Goal: Task Accomplishment & Management: Complete application form

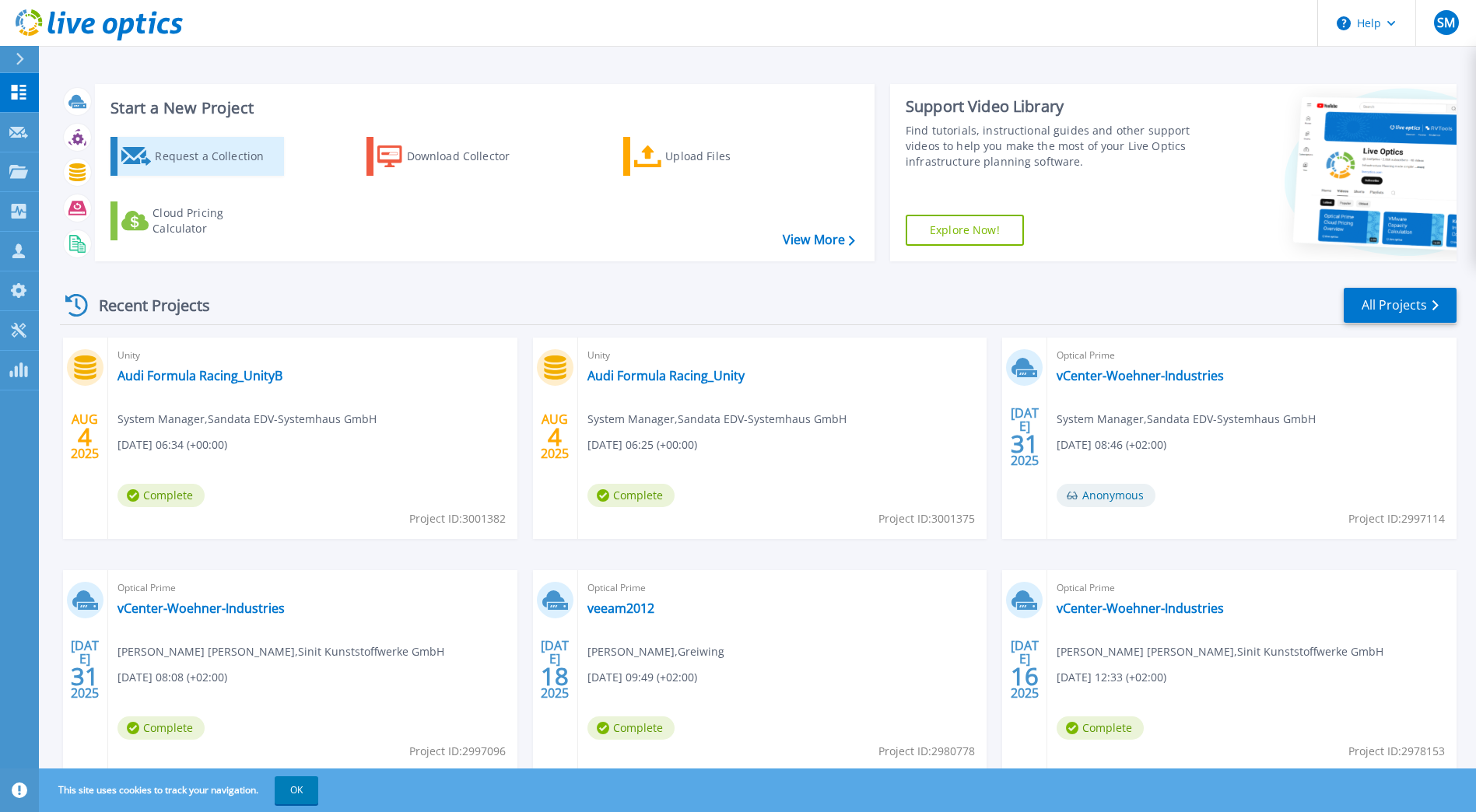
click at [230, 156] on div "Request a Collection" at bounding box center [216, 156] width 124 height 31
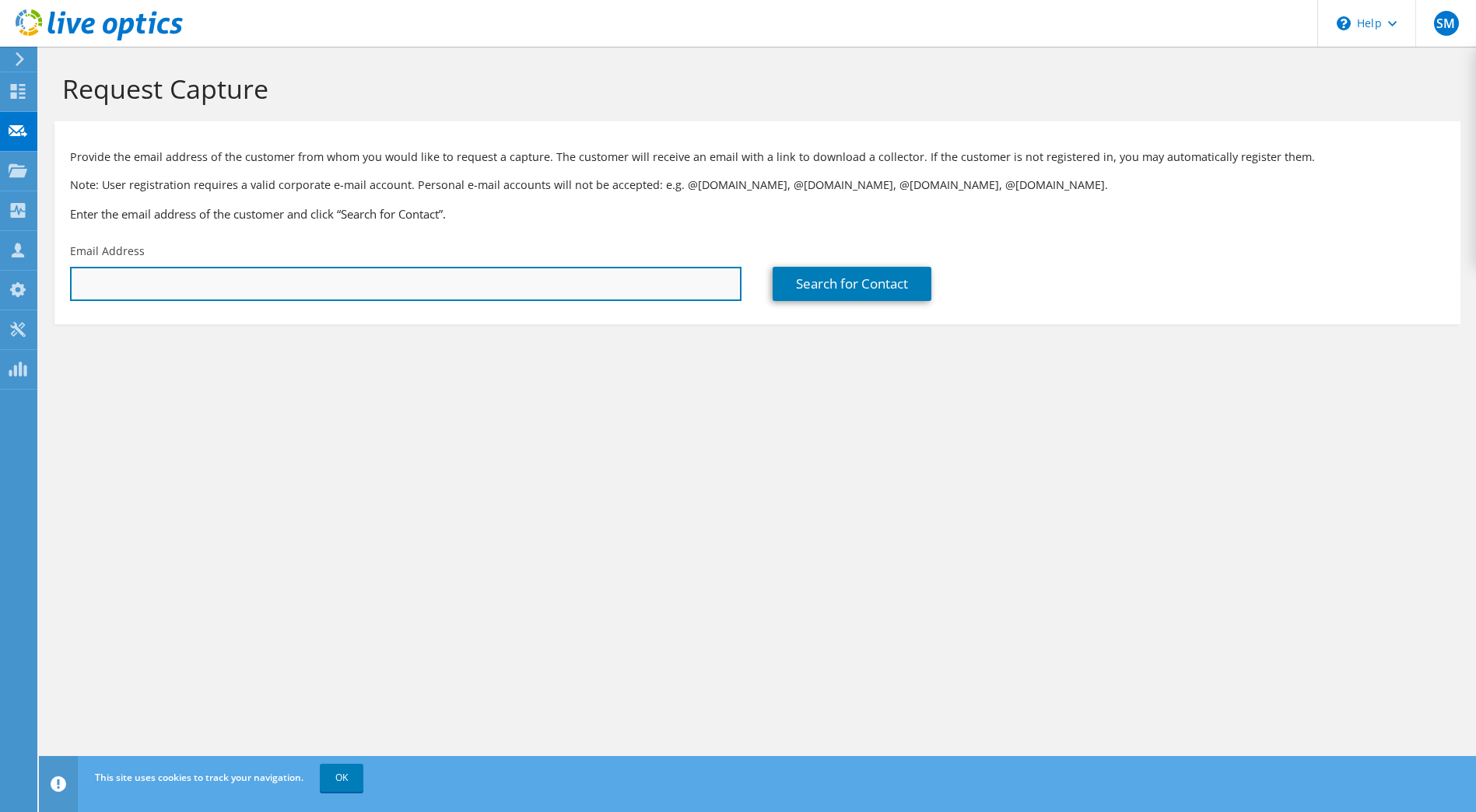
click at [319, 277] on input "text" at bounding box center [405, 284] width 671 height 35
paste input "buesing-dirk@airport-nuernberg.de"
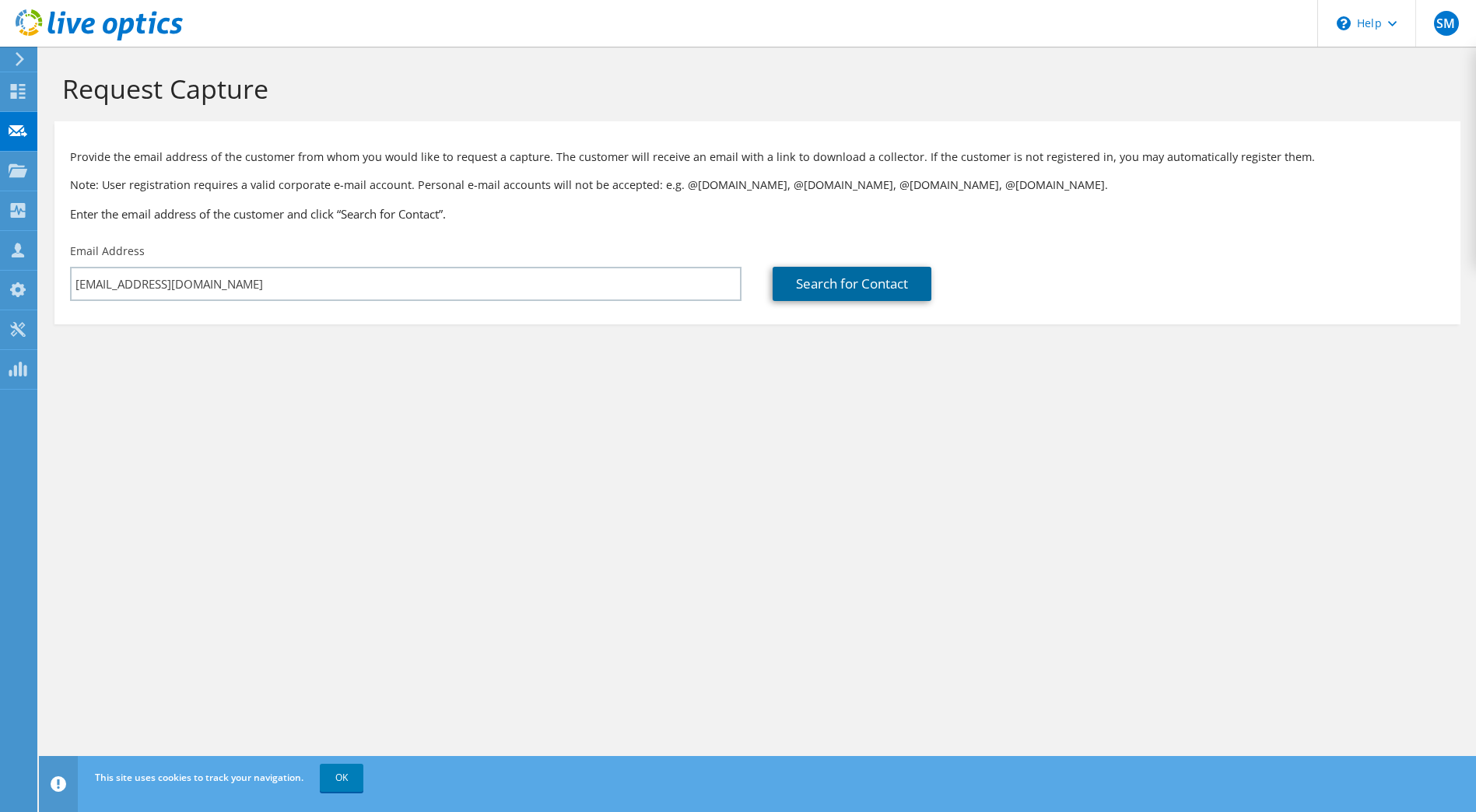
click at [863, 282] on link "Search for Contact" at bounding box center [851, 284] width 159 height 35
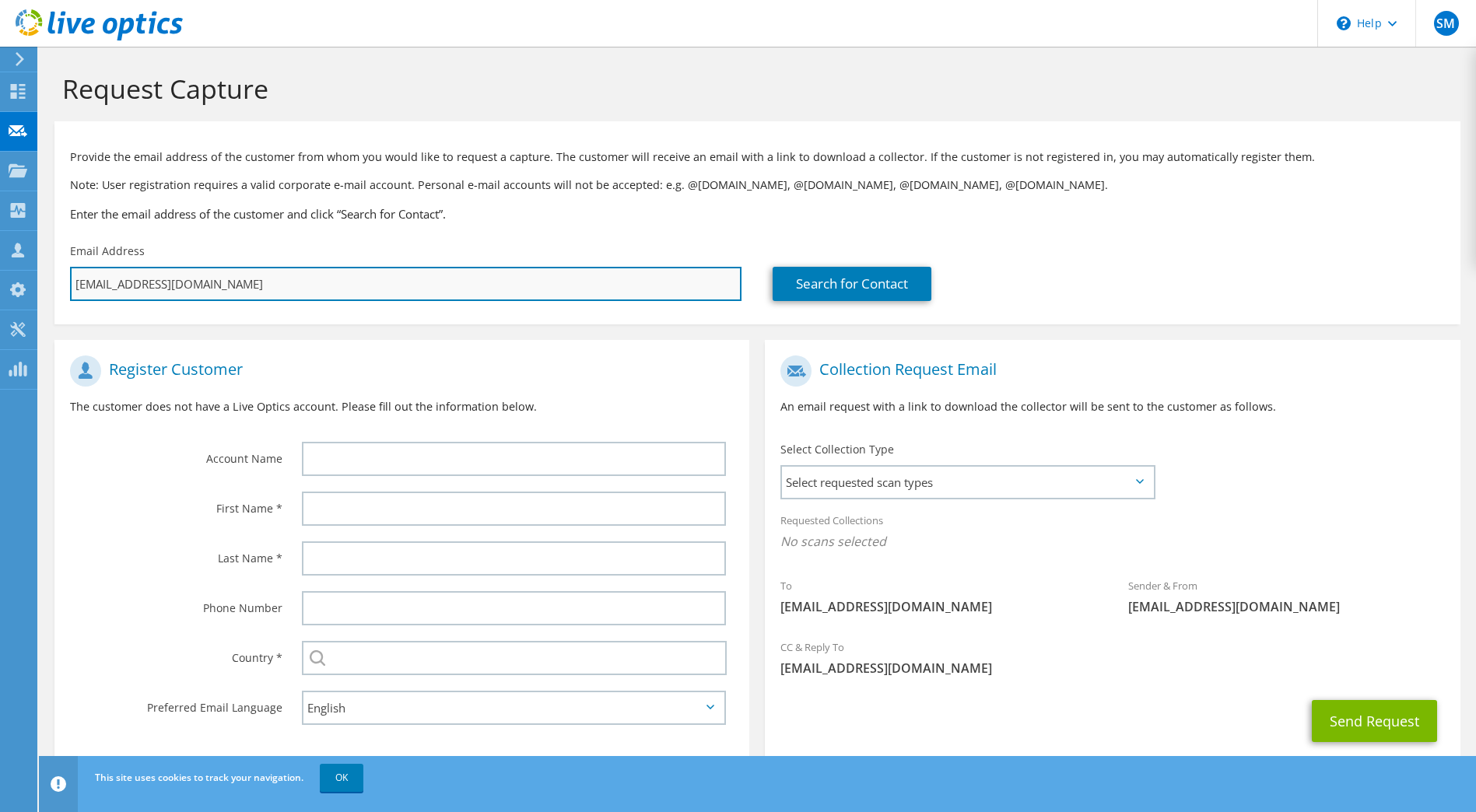
click at [366, 285] on input "buesing-dirk@airport-nuernberg.de" at bounding box center [405, 284] width 671 height 35
paste input "Teplitski-Alex"
type input "Teplitski-Alex@airport-nuernberg.de"
type input "Select"
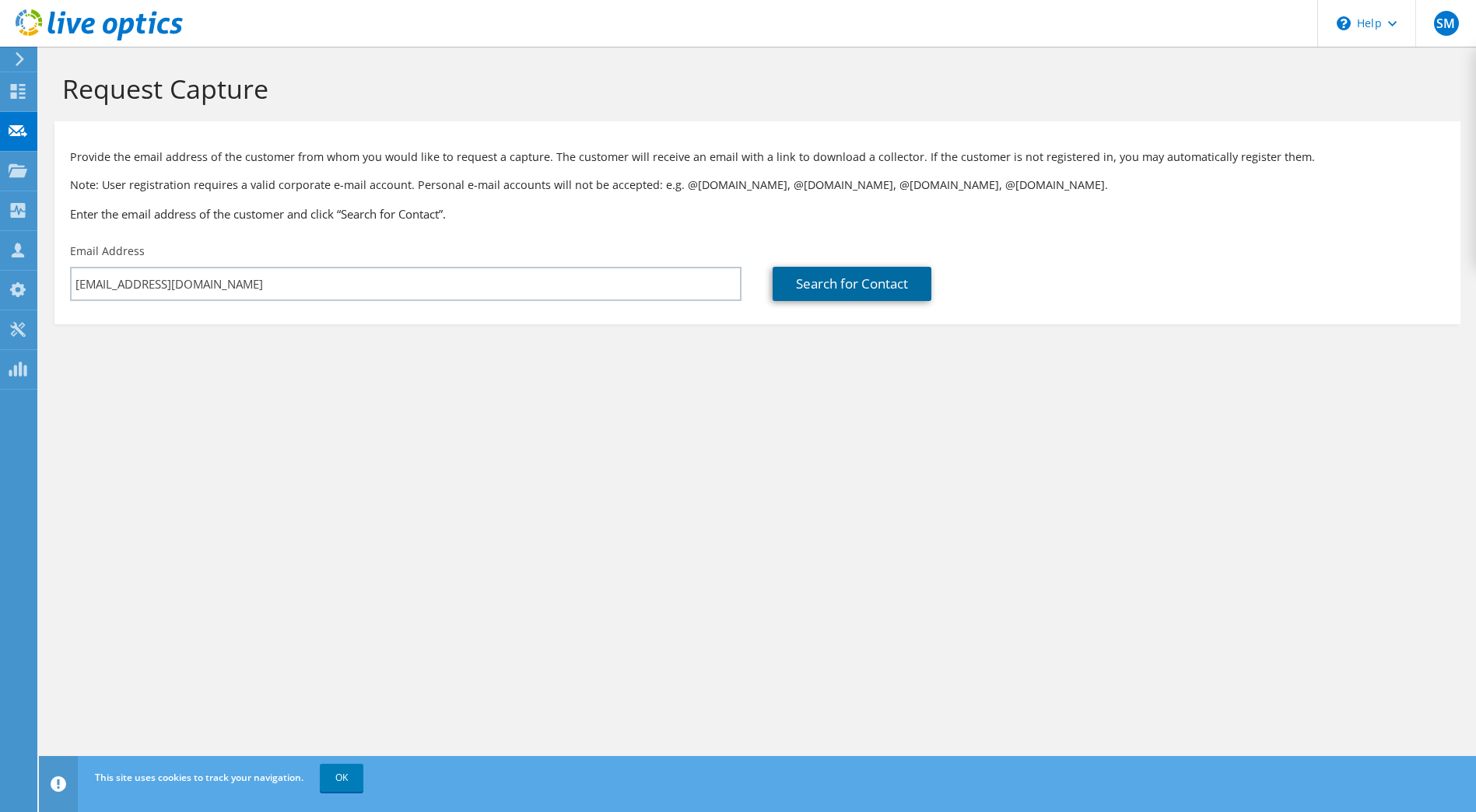
click at [858, 274] on link "Search for Contact" at bounding box center [851, 284] width 159 height 35
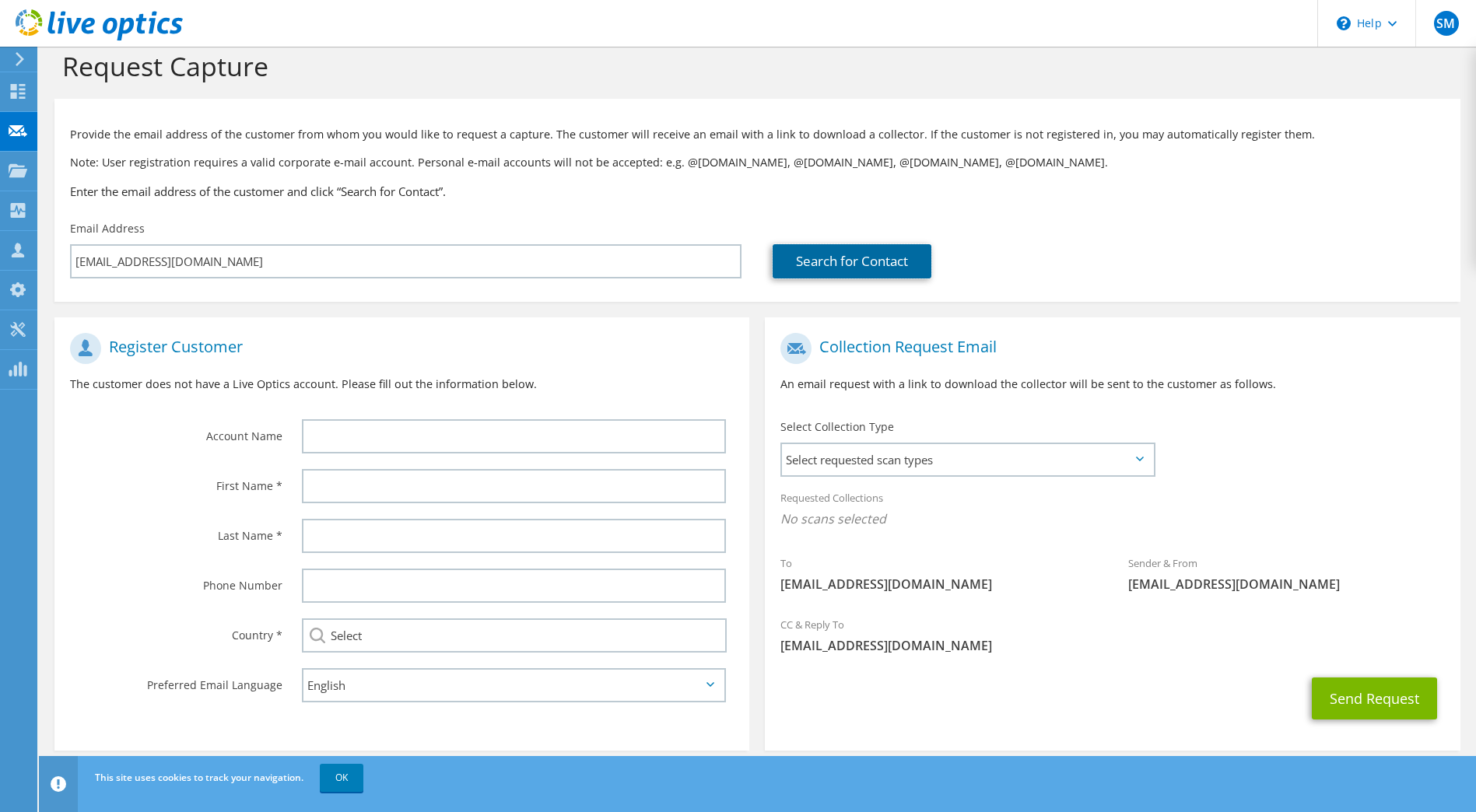
scroll to position [39, 0]
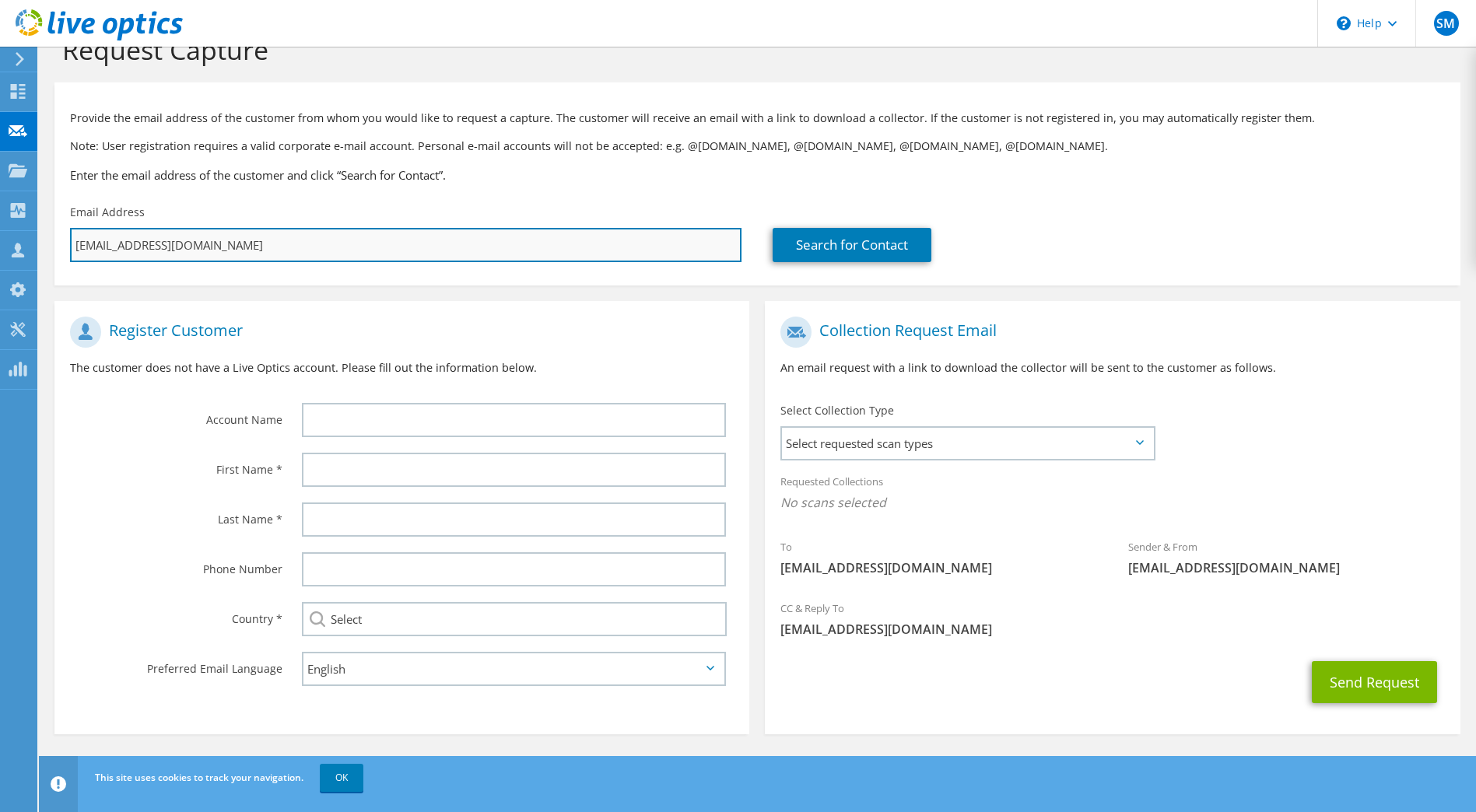
click at [306, 236] on input "Teplitski-Alex@airport-nuernberg.de" at bounding box center [405, 245] width 671 height 35
type input "Teplitski-Alex@airport-nuernberg.de,"
type input "Select"
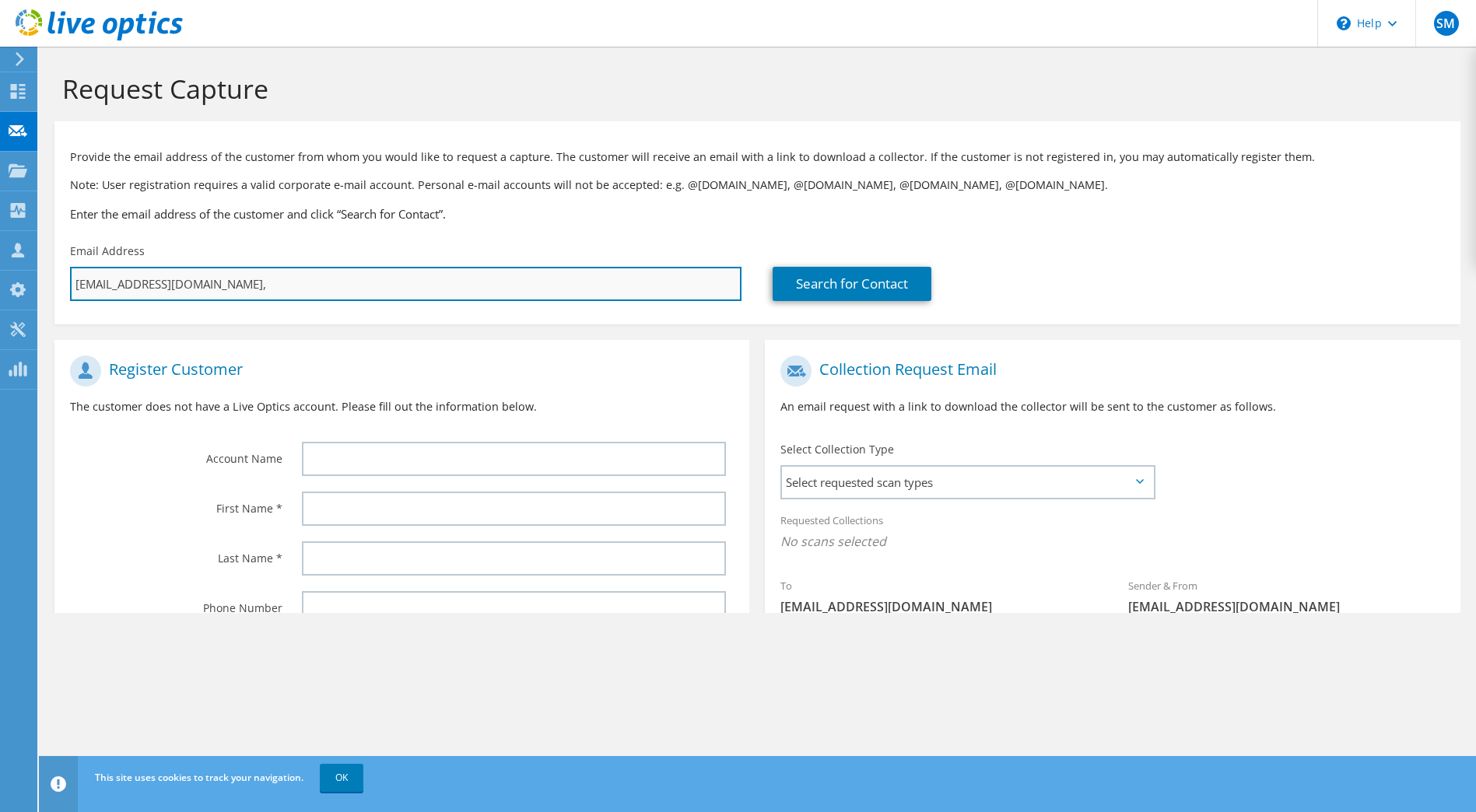
type input "Teplitski-Alex@airport-nuernberg.de,"
type input "Select"
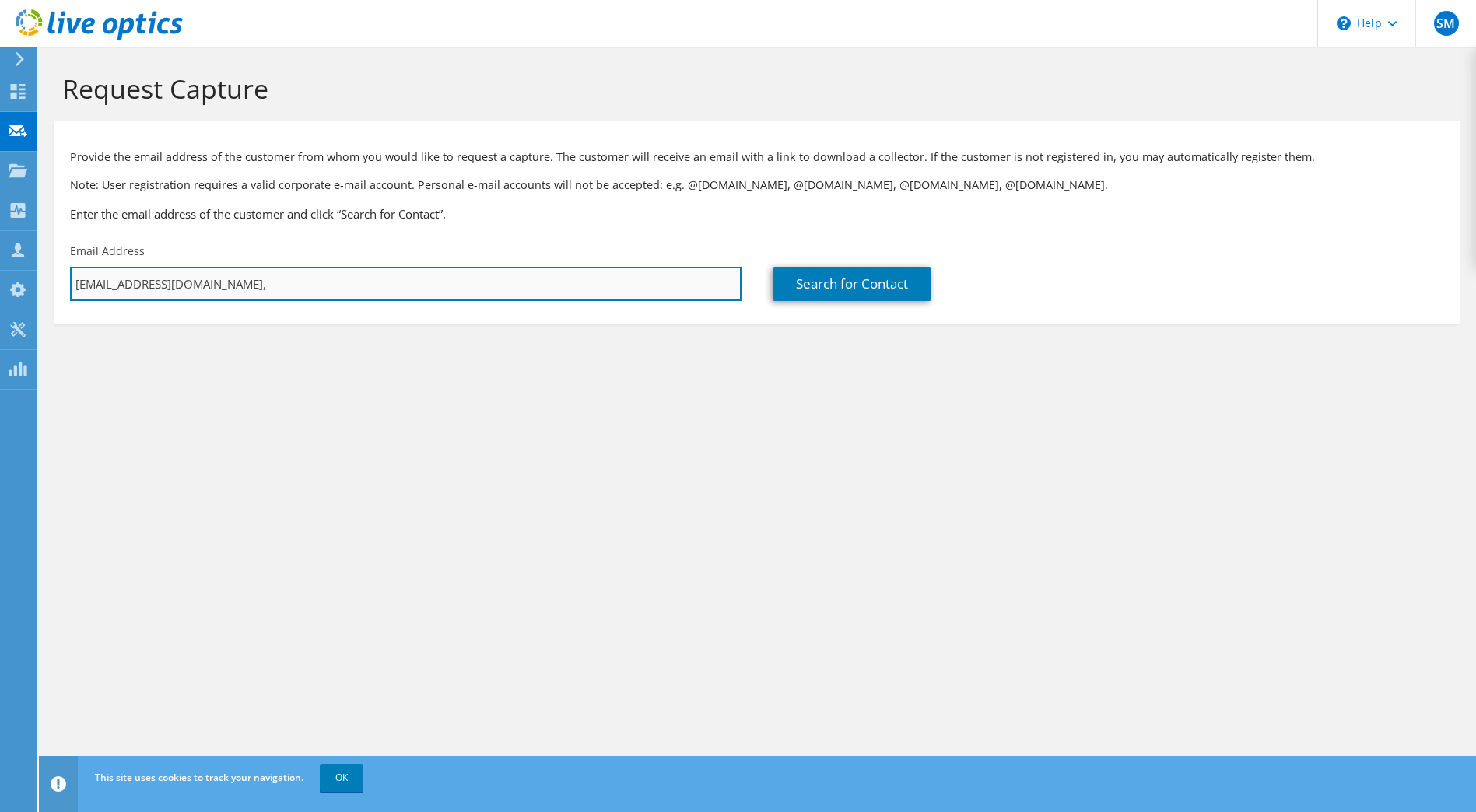
click at [410, 283] on input "Teplitski-Alex@airport-nuernberg.de," at bounding box center [405, 284] width 671 height 35
paste input "buesing-dirk@airport-nuernberg.de"
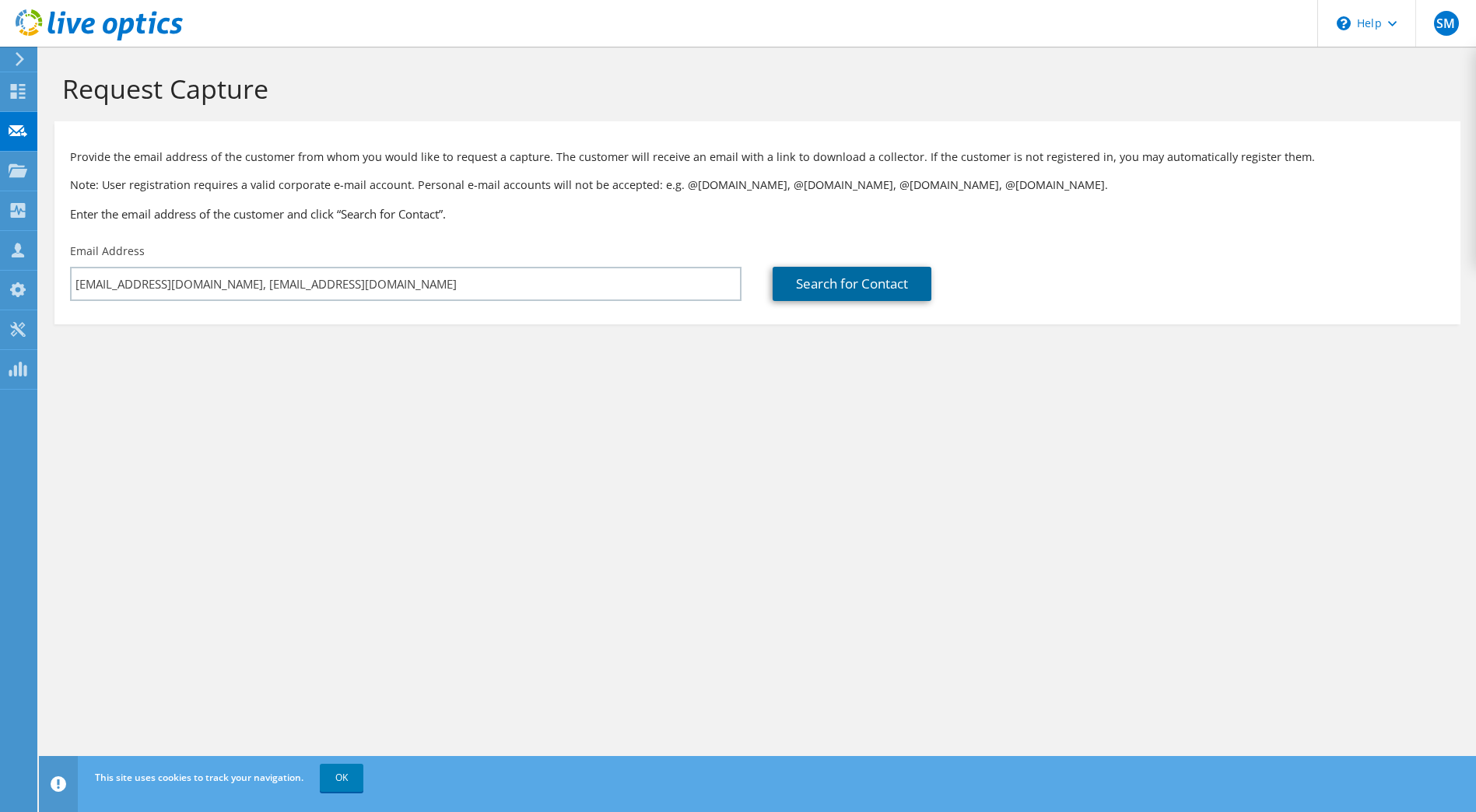
click at [881, 288] on link "Search for Contact" at bounding box center [851, 284] width 159 height 35
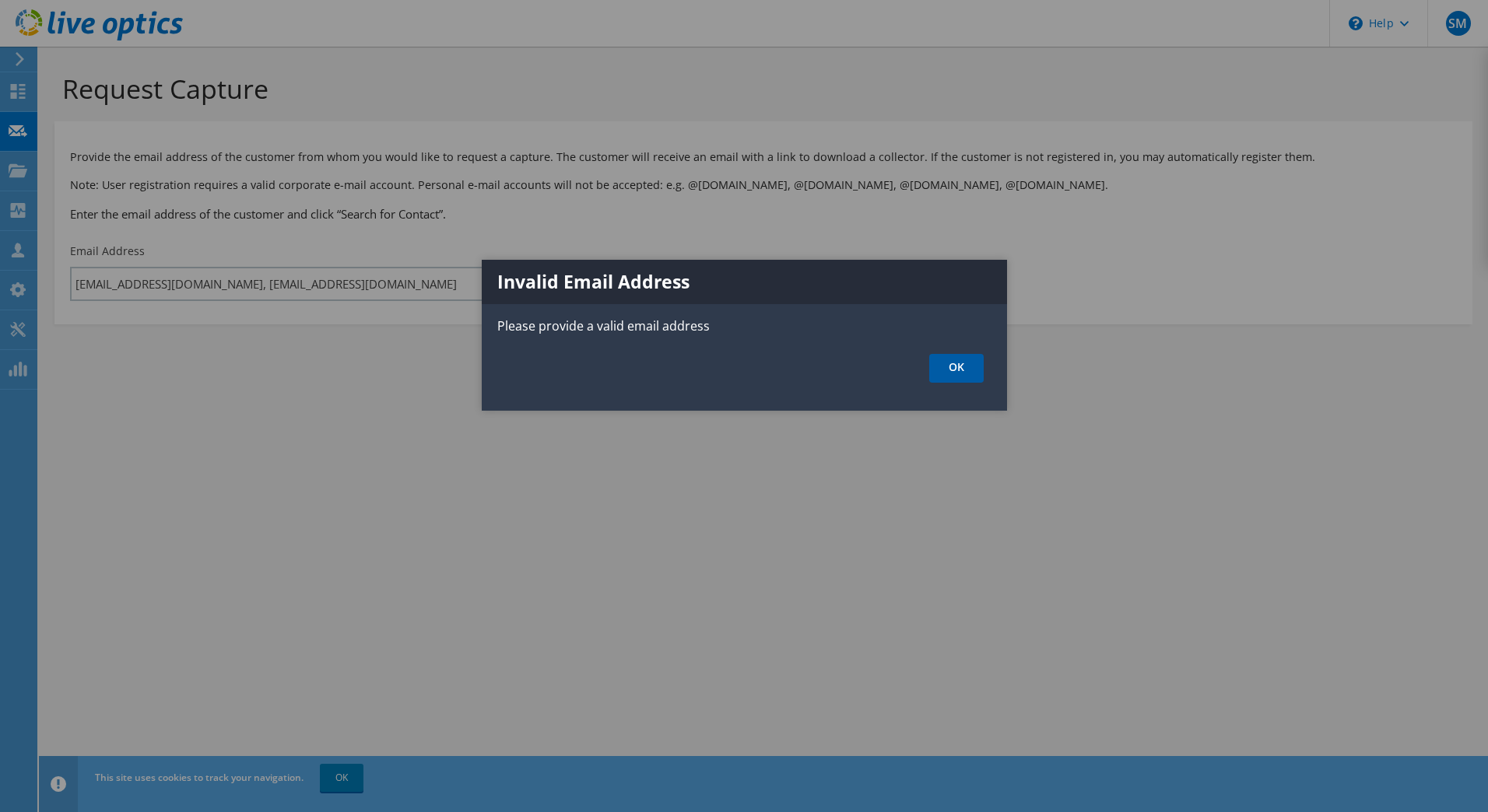
click at [948, 360] on link "OK" at bounding box center [956, 368] width 54 height 29
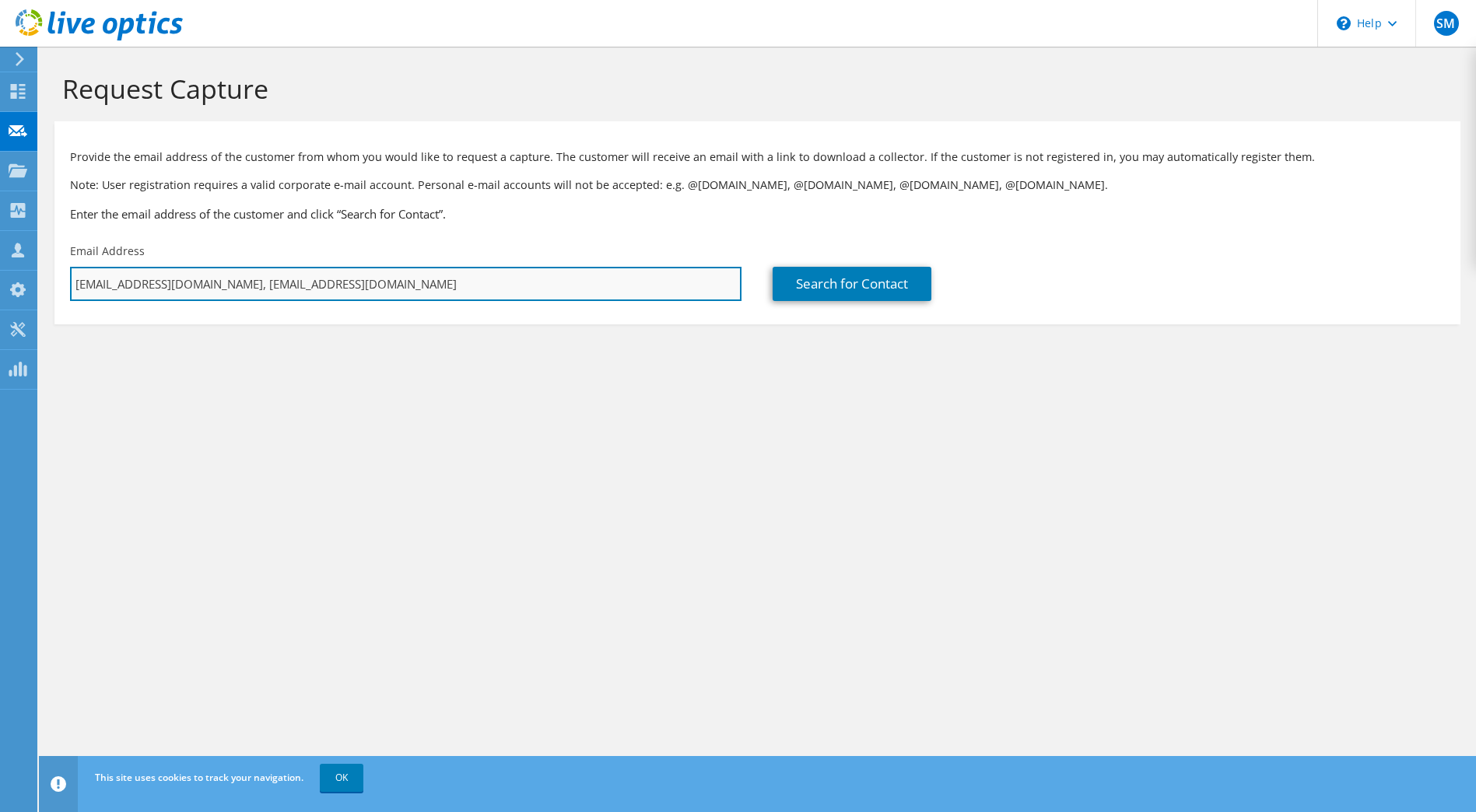
click at [275, 284] on input "Teplitski-Alex@airport-nuernberg.de, buesing-dirk@airport-nuernberg.de" at bounding box center [405, 284] width 671 height 35
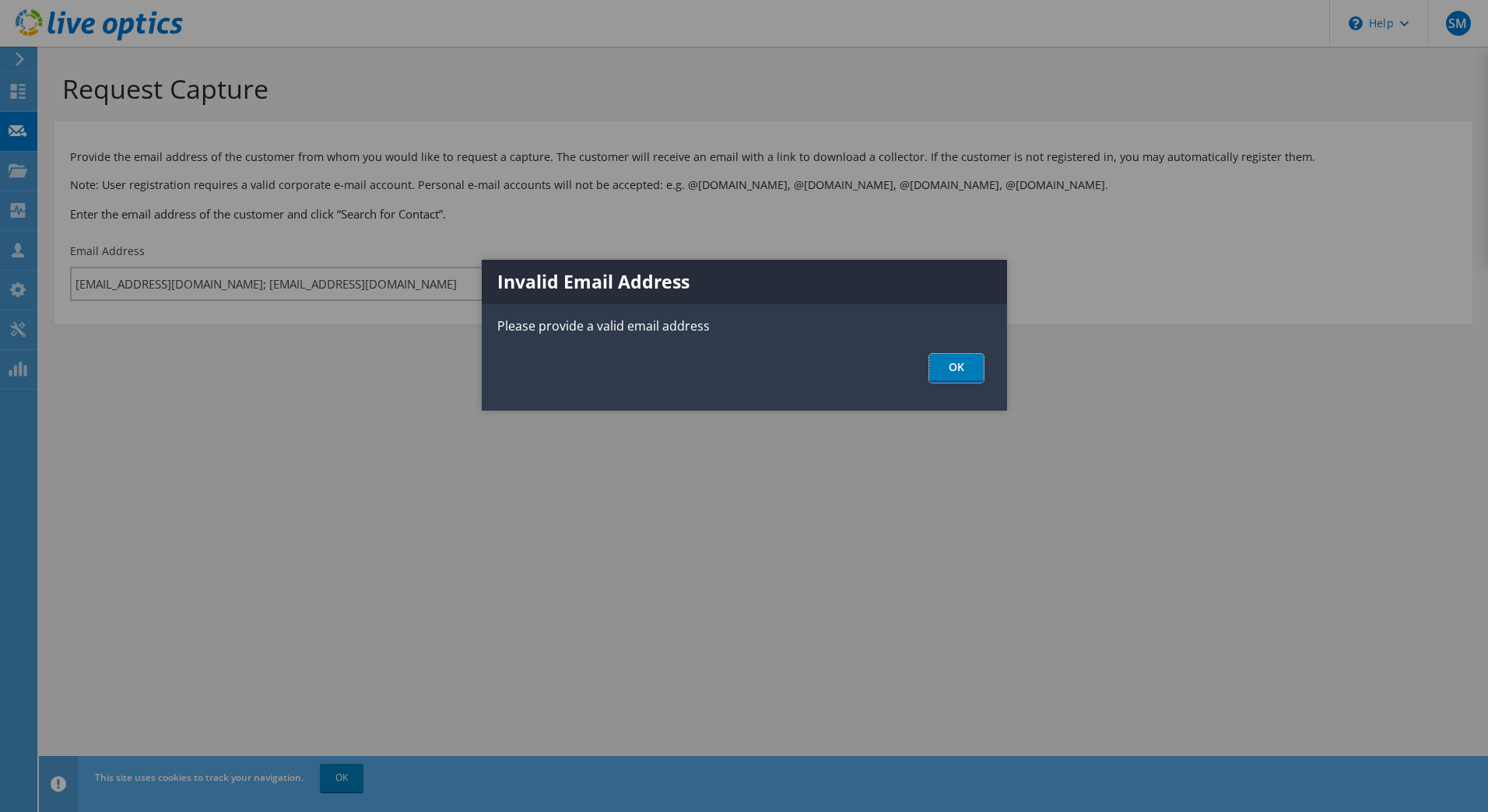
click at [969, 371] on link "OK" at bounding box center [956, 368] width 54 height 29
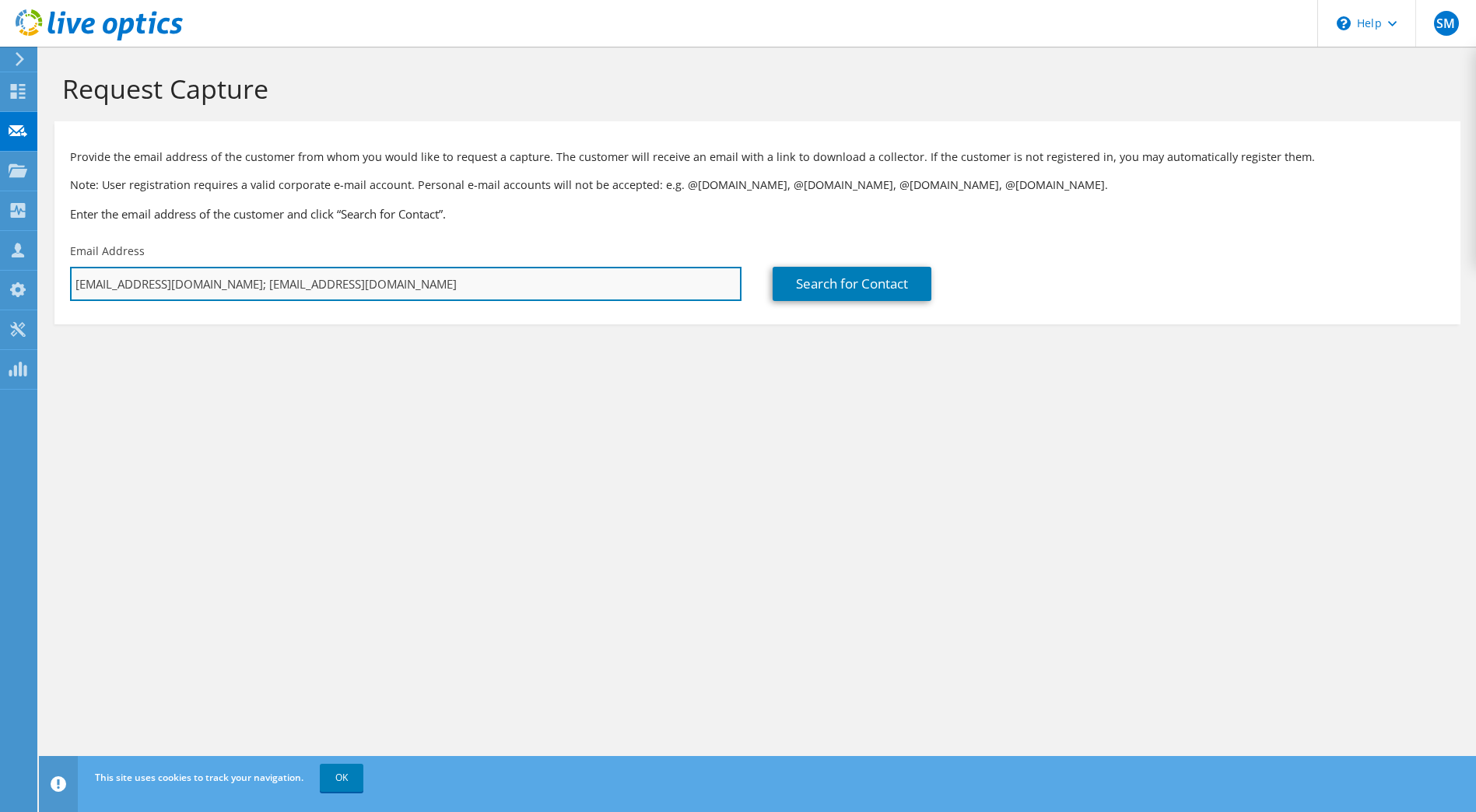
drag, startPoint x: 491, startPoint y: 292, endPoint x: 274, endPoint y: 292, distance: 217.0
click at [274, 292] on input "Teplitski-Alex@airport-nuernberg.de; buesing-dirk@airport-nuernberg.de" at bounding box center [405, 284] width 671 height 35
click at [382, 276] on input "Teplitski-Alex@airport-nuernberg.de" at bounding box center [405, 284] width 671 height 35
paste input "buesing-dirk"
type input "buesing-dirk@airport-nuernberg.de"
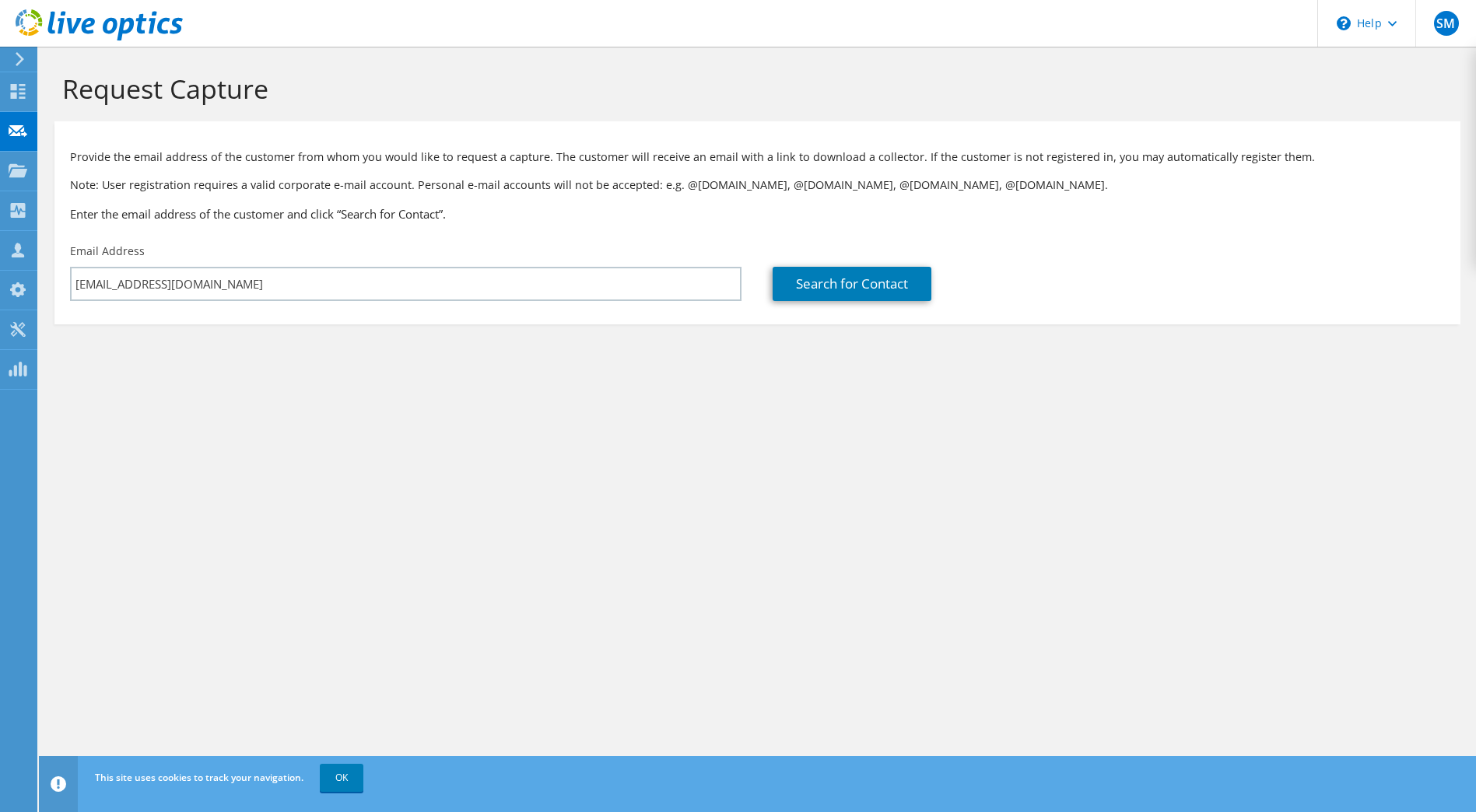
click at [358, 413] on div "Request Capture Provide the email address of the customer from whom you would l…" at bounding box center [757, 430] width 1437 height 766
click at [583, 487] on div "Request Capture Provide the email address of the customer from whom you would l…" at bounding box center [757, 430] width 1437 height 766
click at [824, 278] on link "Search for Contact" at bounding box center [851, 284] width 159 height 35
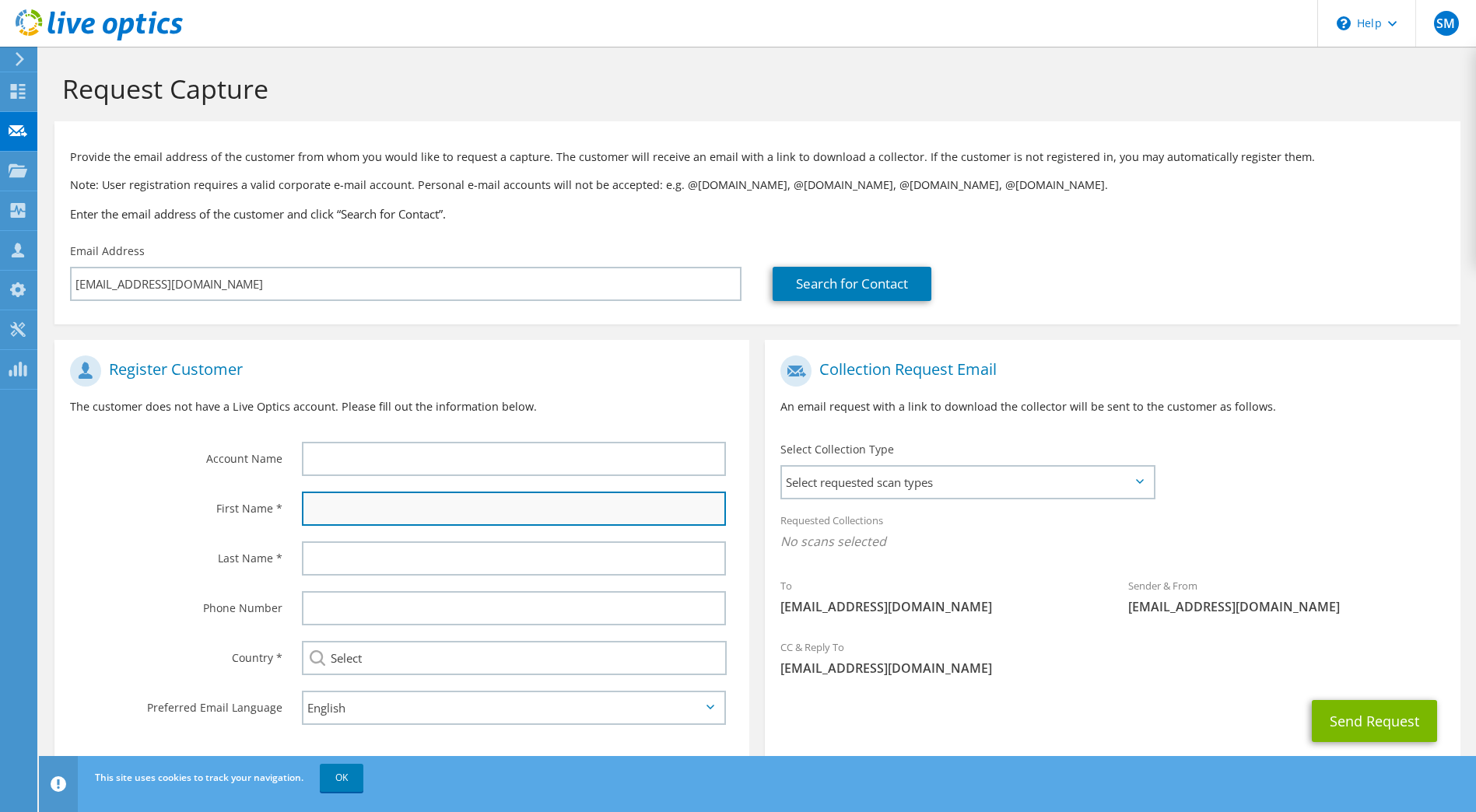
click at [408, 514] on input "text" at bounding box center [514, 509] width 425 height 35
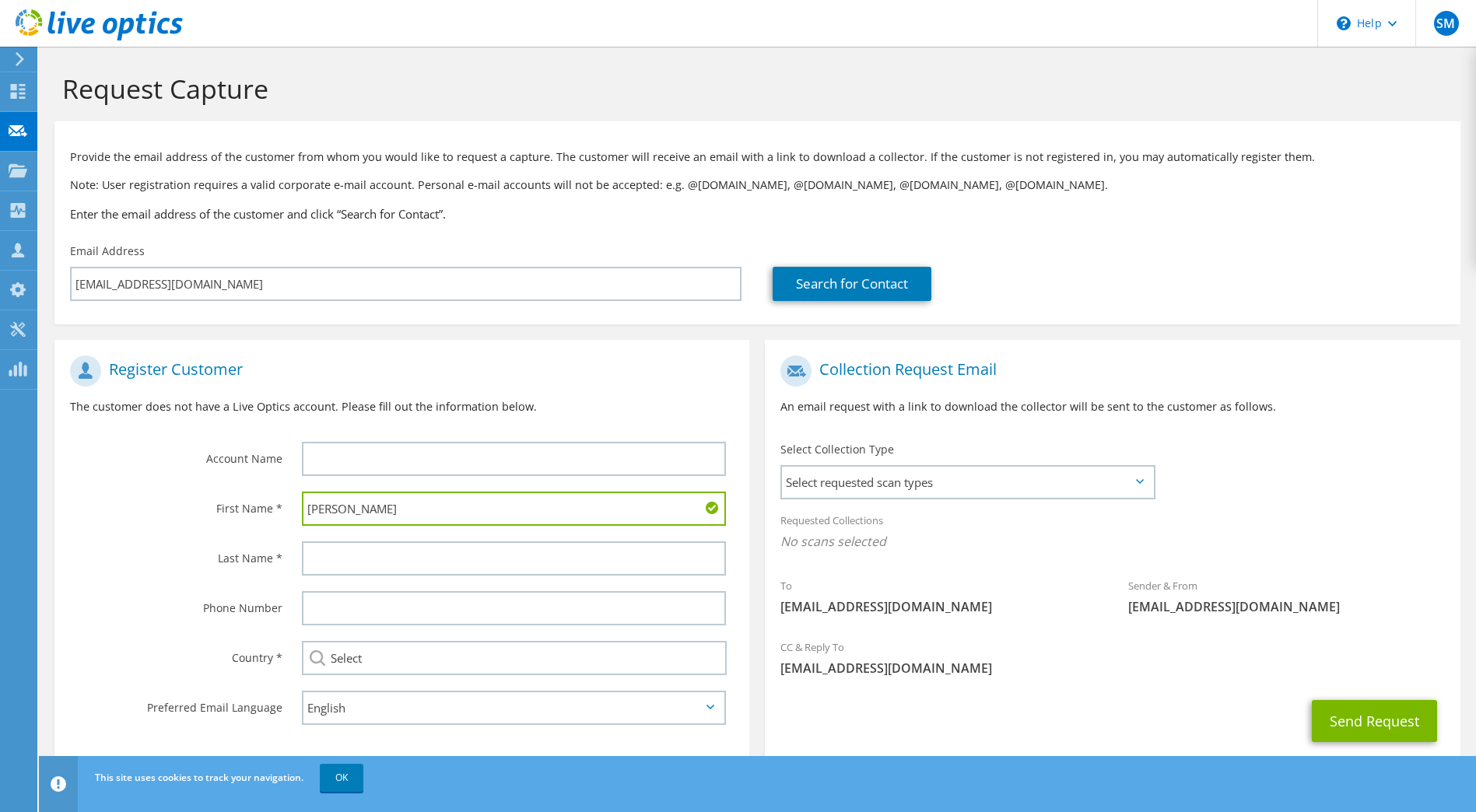
type input "Dirk"
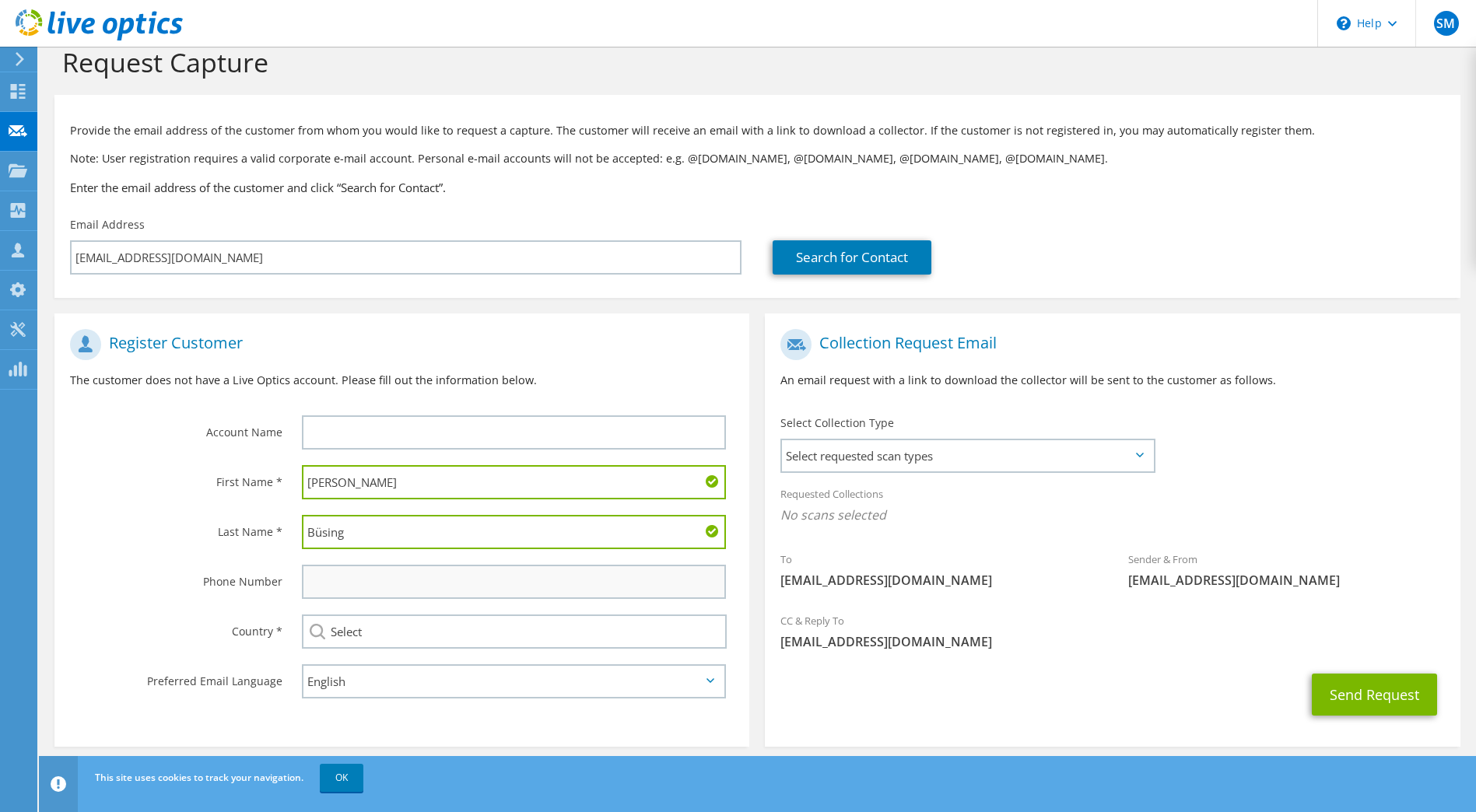
scroll to position [39, 0]
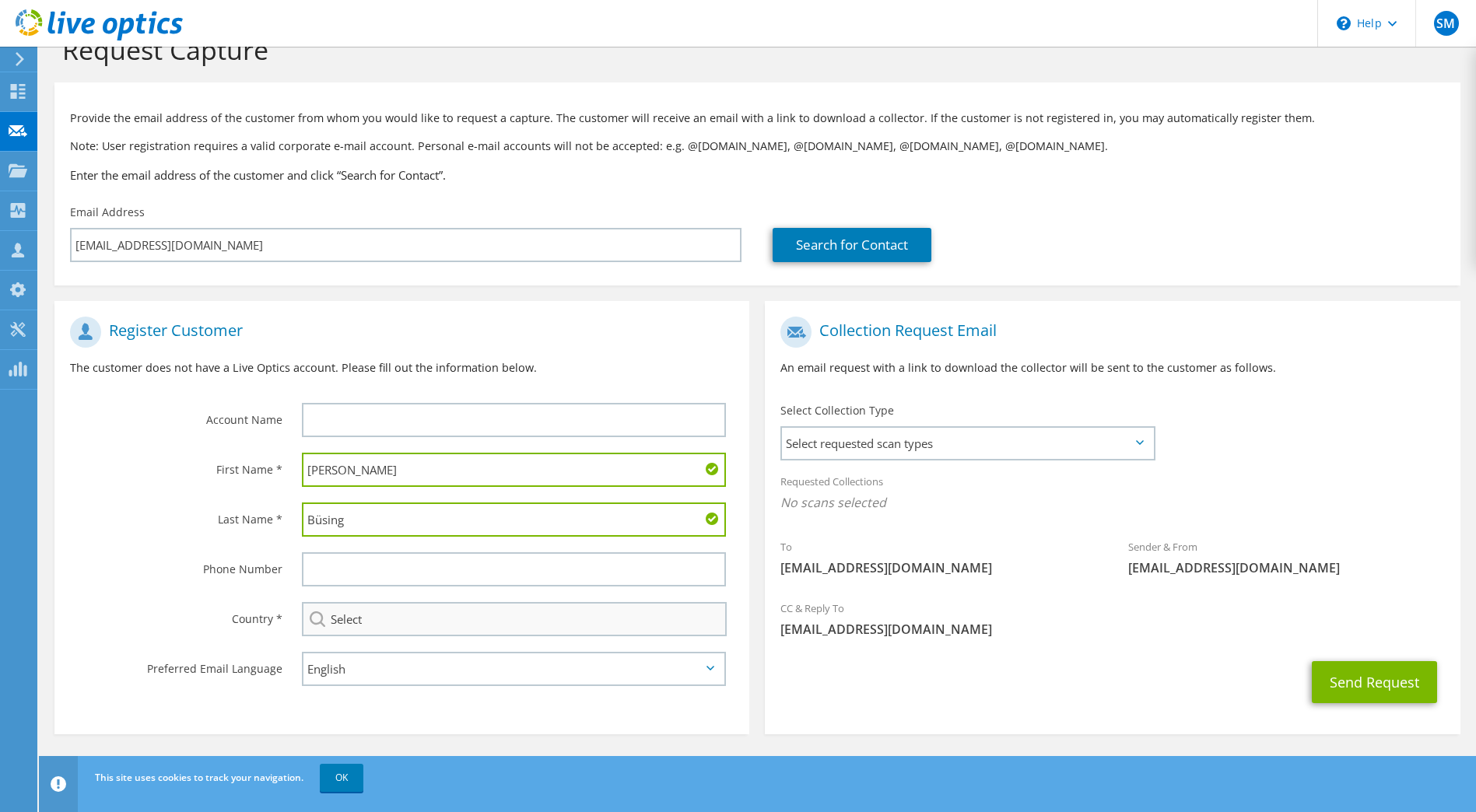
type input "Büsing"
click at [385, 631] on input "Select" at bounding box center [514, 620] width 426 height 35
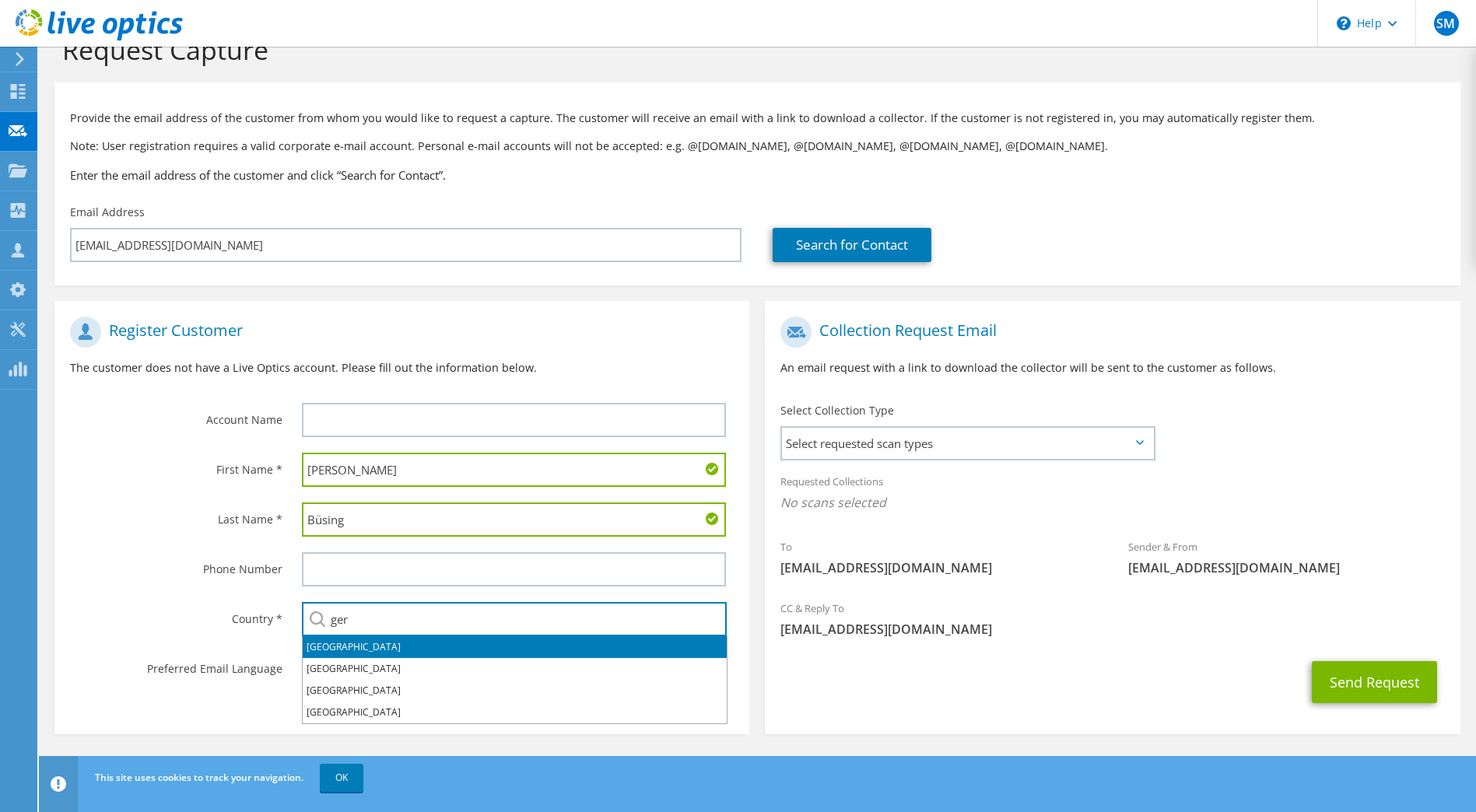
click at [369, 640] on li "Germany" at bounding box center [514, 647] width 424 height 22
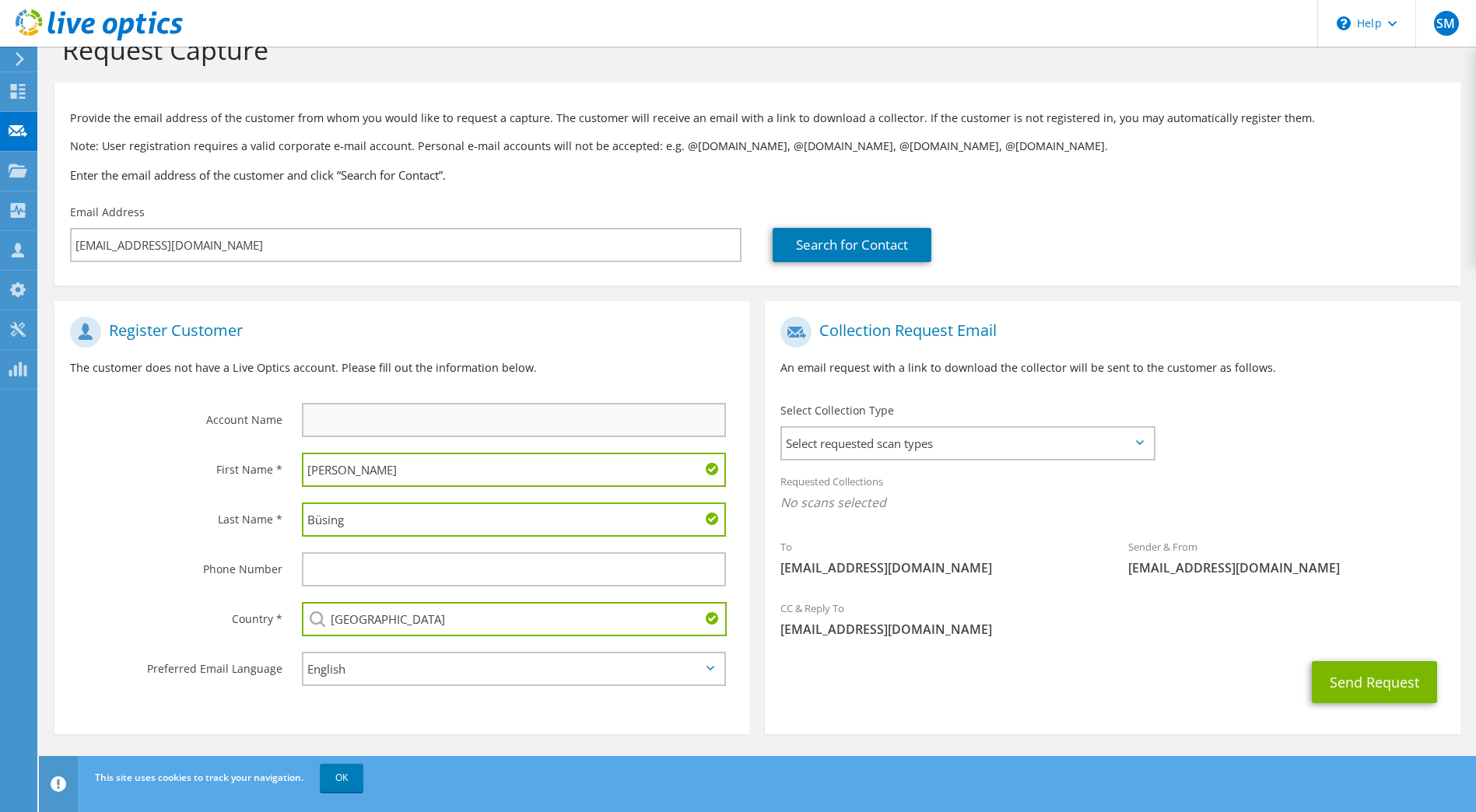
type input "Germany"
click at [358, 416] on input "text" at bounding box center [514, 420] width 425 height 35
click at [392, 426] on input "text" at bounding box center [514, 420] width 425 height 35
paste input "Flughafen Nürnberg GmbH"
type input "Flughafen Nürnberg GmbH"
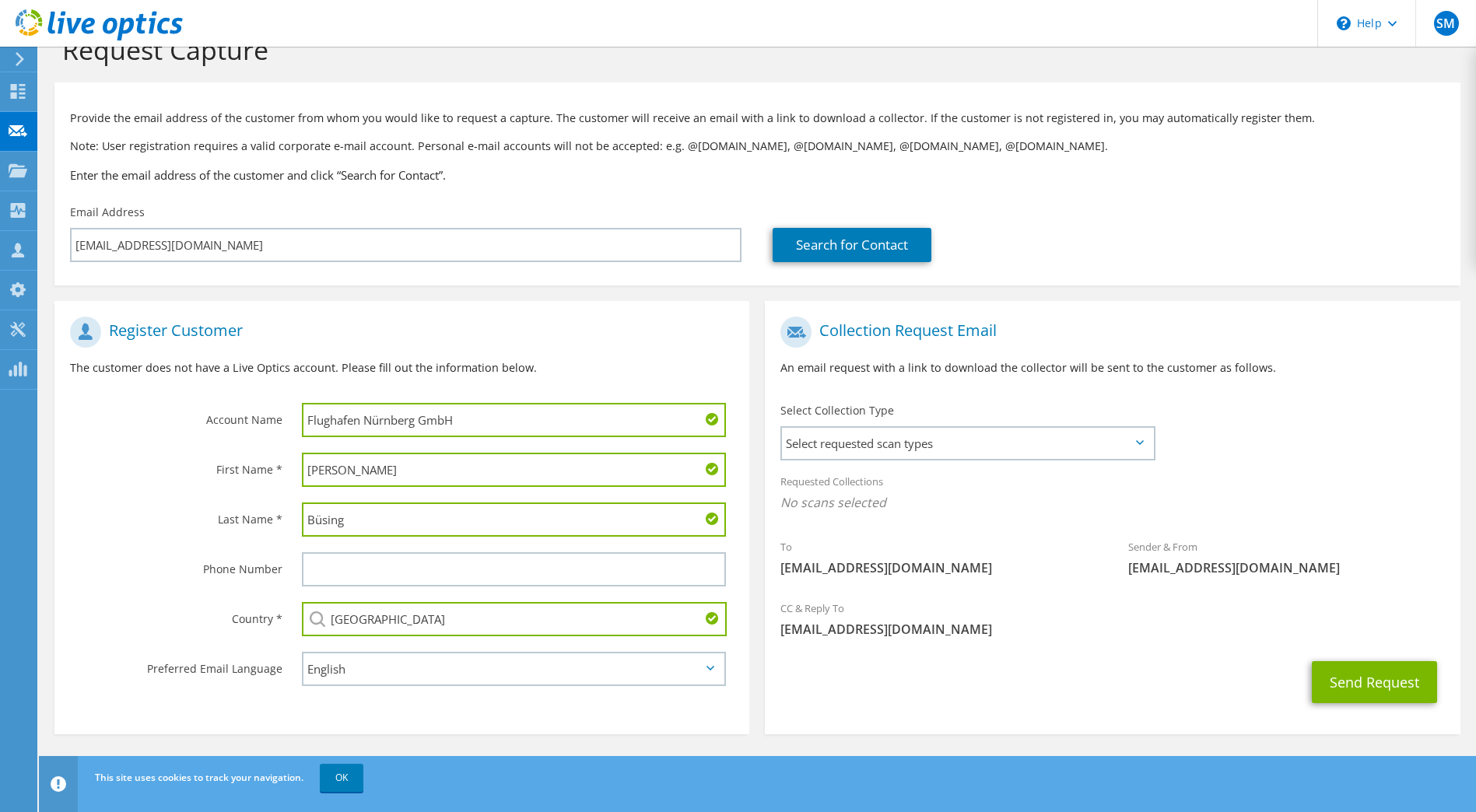
click at [171, 550] on div "Phone Number" at bounding box center [170, 569] width 232 height 48
click at [944, 447] on span "Select requested scan types" at bounding box center [967, 444] width 371 height 31
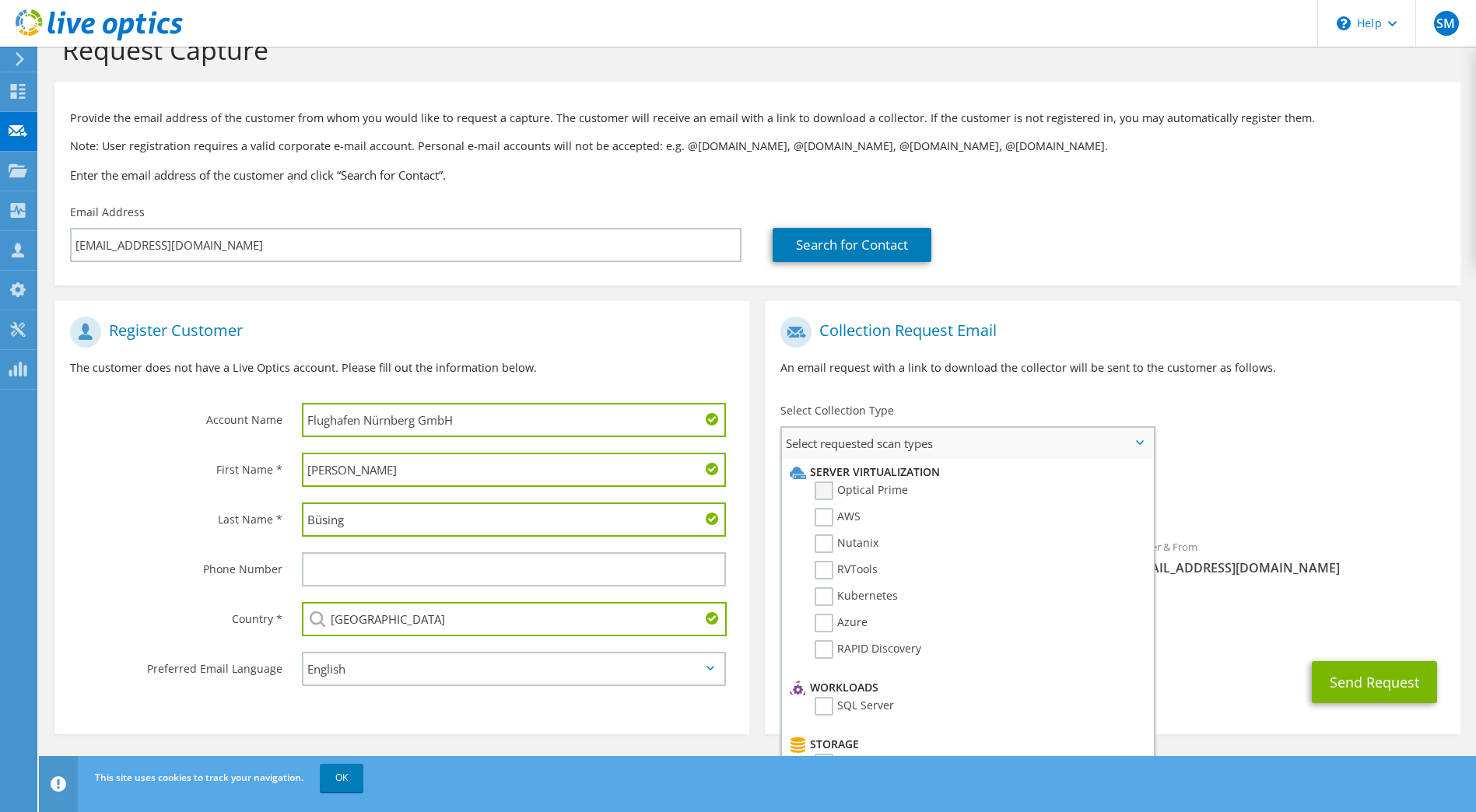
click at [820, 492] on label "Optical Prime" at bounding box center [861, 491] width 94 height 19
click at [0, 0] on input "Optical Prime" at bounding box center [0, 0] width 0 height 0
click at [1344, 479] on div "Requested Collections No scans selected Optical Prime" at bounding box center [1113, 496] width 695 height 62
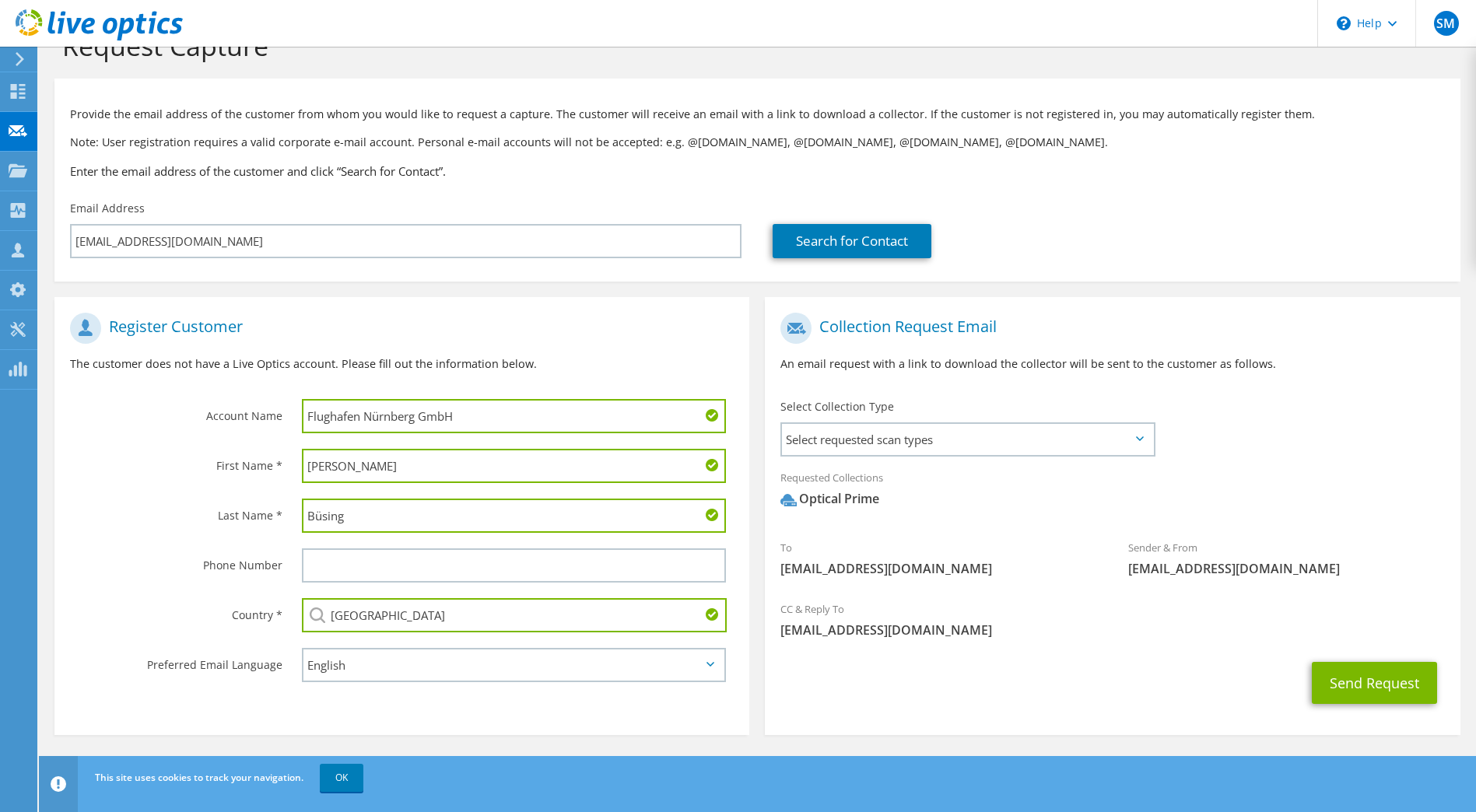
scroll to position [44, 0]
click at [343, 663] on select "English Deutsch Español Français Italiano Polski Português Русский 한국어 中文 日本語" at bounding box center [514, 665] width 425 height 35
select select "de-DE"
click at [302, 648] on select "English Deutsch Español Français Italiano Polski Português Русский 한국어 中文 日本語" at bounding box center [514, 665] width 425 height 35
click at [880, 674] on div "Send Request" at bounding box center [1113, 682] width 695 height 58
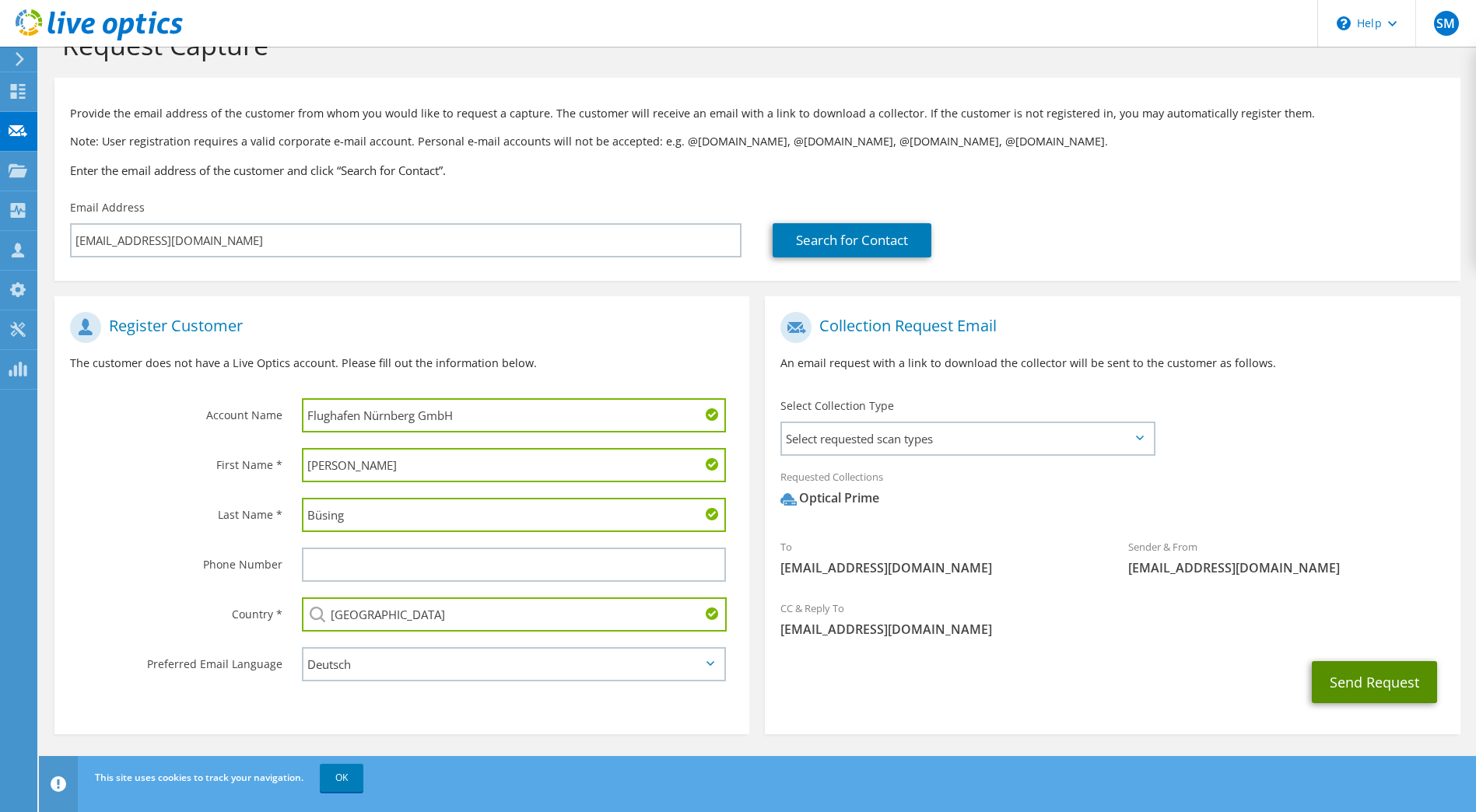
click at [1362, 688] on button "Send Request" at bounding box center [1374, 682] width 125 height 42
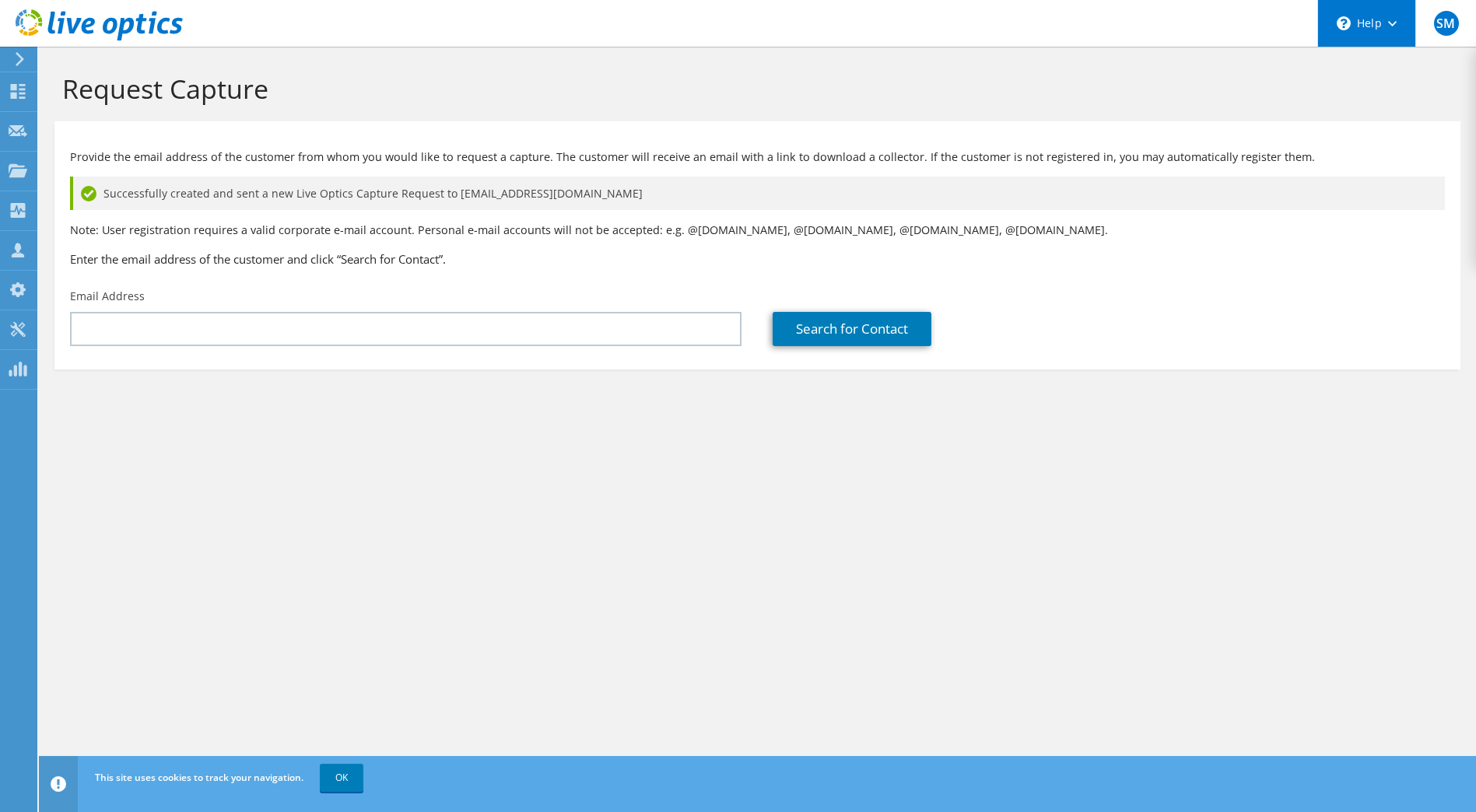
click at [1363, 21] on div "\n Help" at bounding box center [1366, 23] width 98 height 47
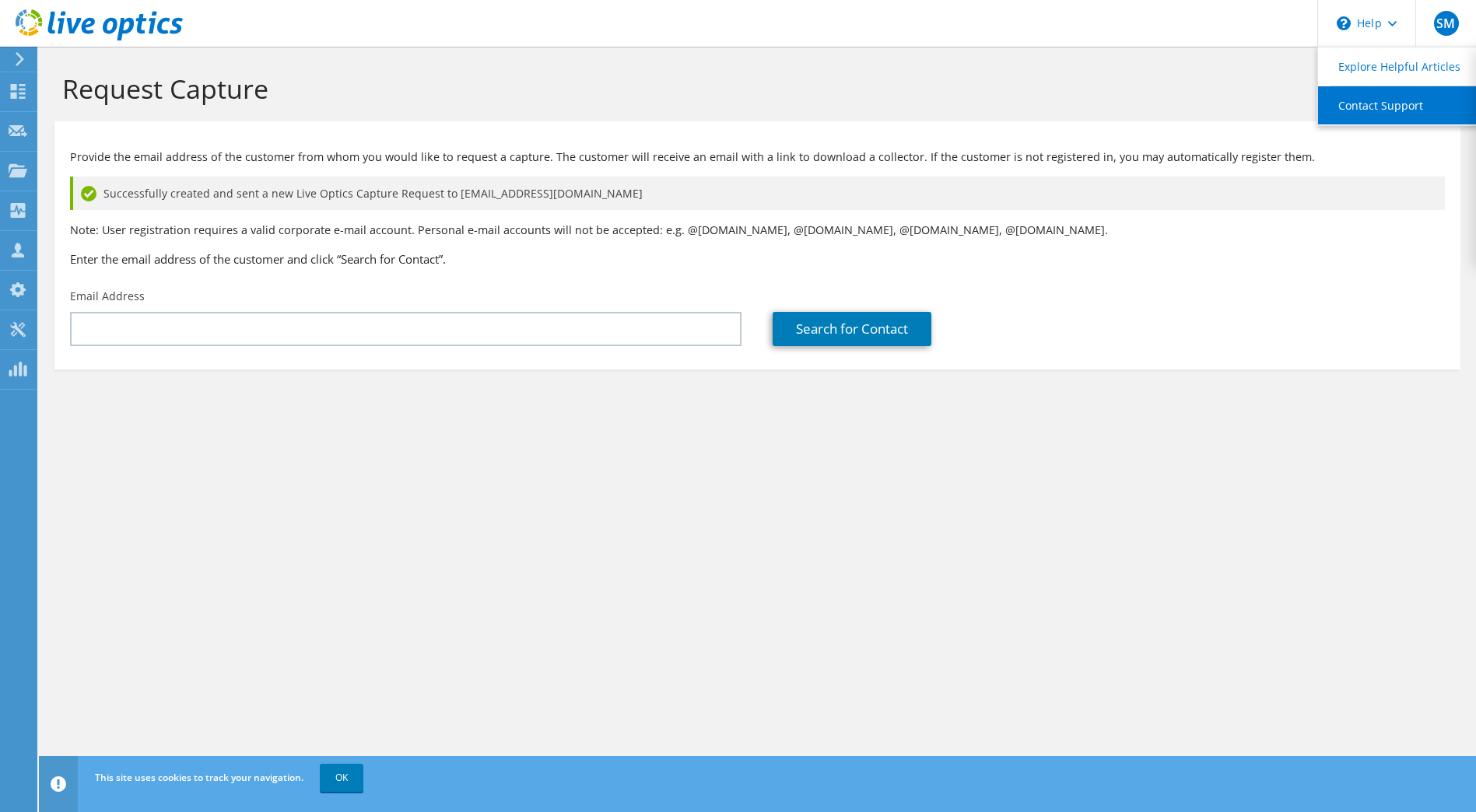
click at [1371, 101] on link "Contact Support" at bounding box center [1405, 105] width 173 height 38
click at [1117, 569] on div "Request Capture Provide the email address of the customer from whom you would l…" at bounding box center [757, 430] width 1437 height 766
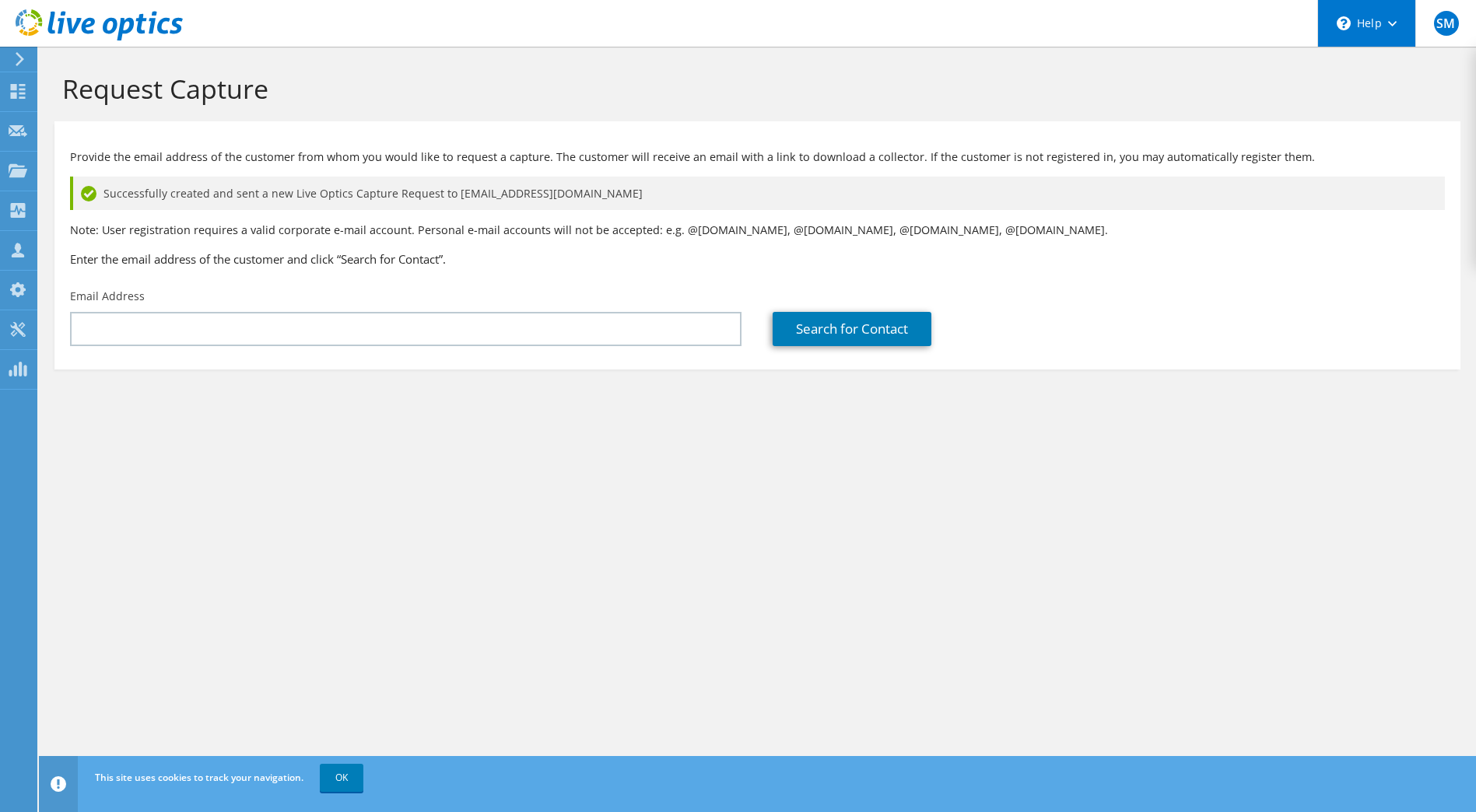
click at [1356, 27] on div "\n Help" at bounding box center [1366, 23] width 98 height 47
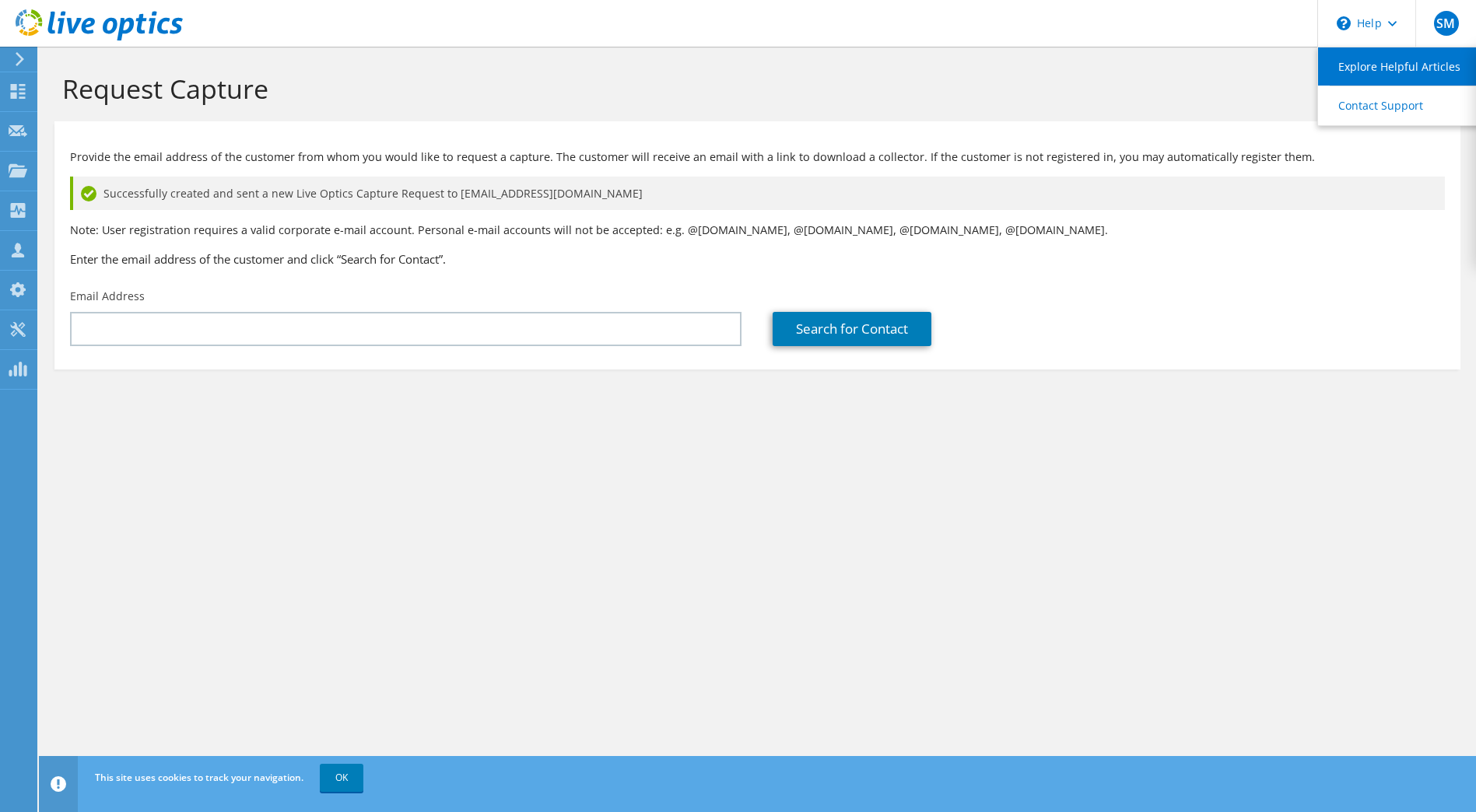
click at [1358, 64] on link "Explore Helpful Articles" at bounding box center [1405, 67] width 173 height 38
click at [1442, 22] on span "SM" at bounding box center [1446, 23] width 25 height 25
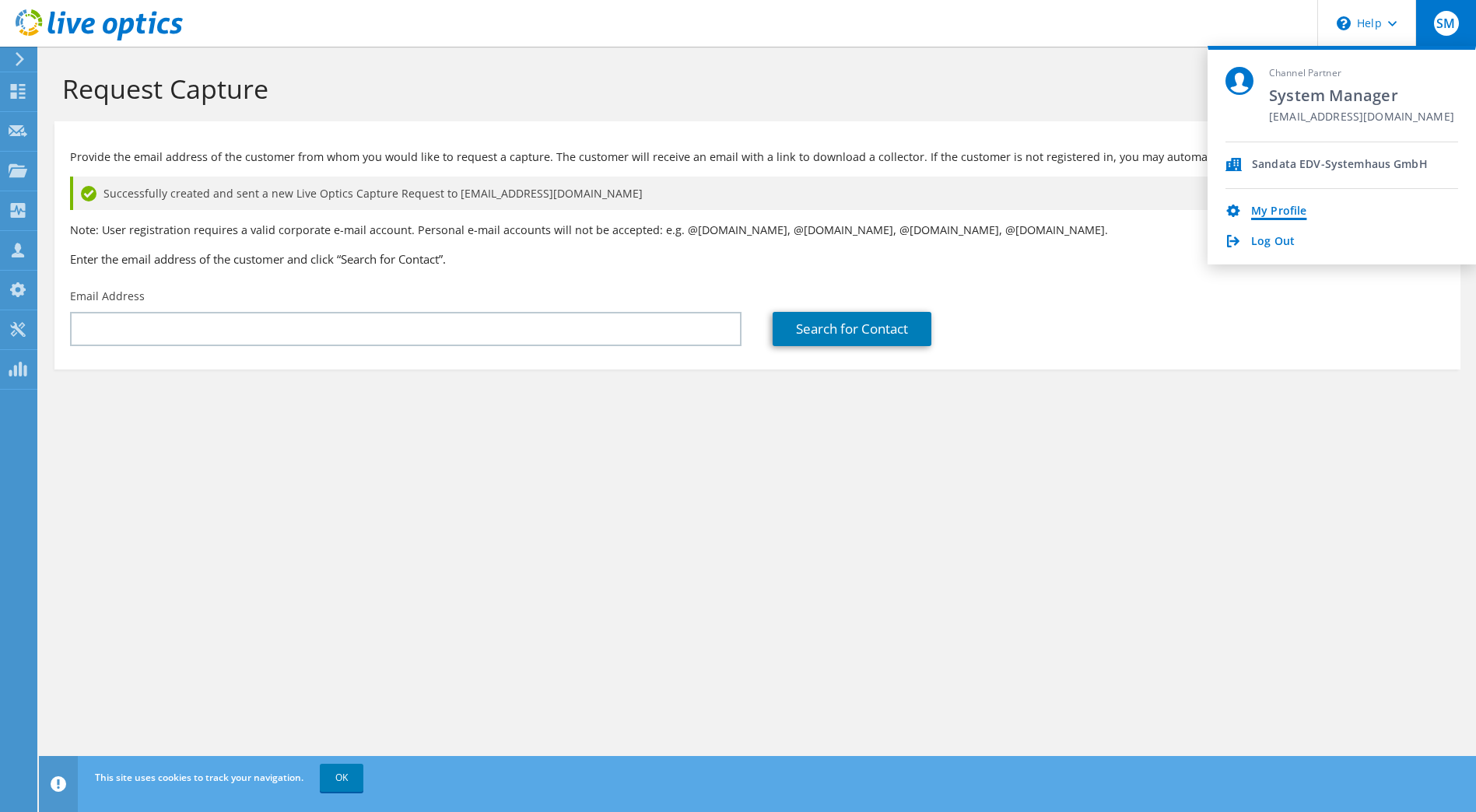
click at [1275, 207] on link "My Profile" at bounding box center [1278, 212] width 55 height 15
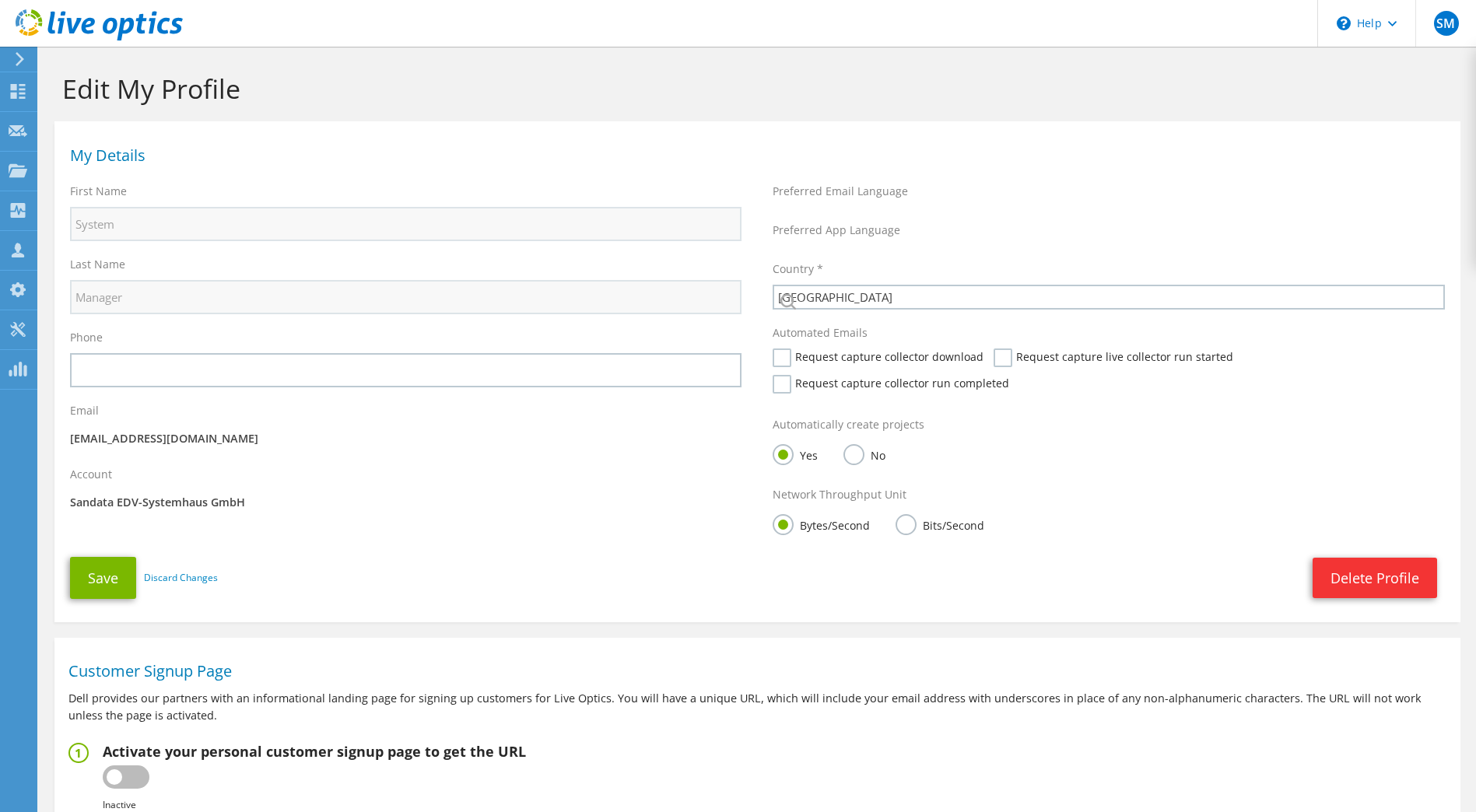
select select "56"
